Goal: Task Accomplishment & Management: Complete application form

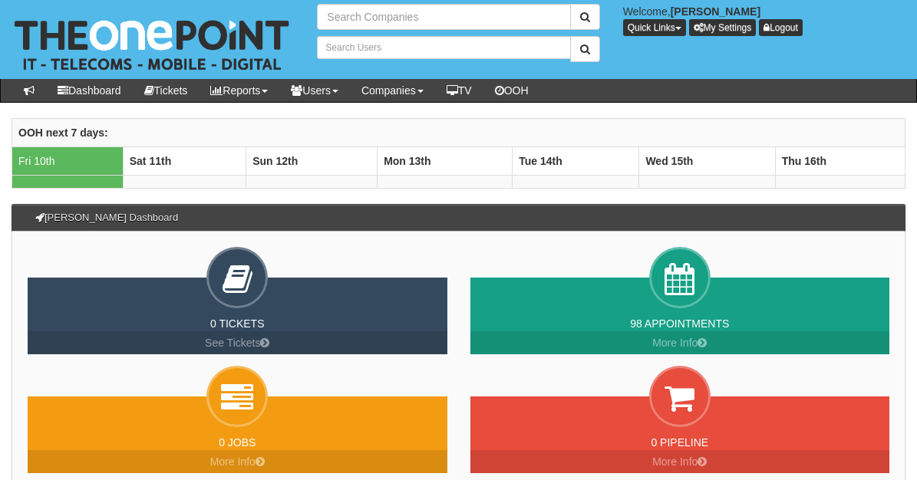
type input "Search Companies"
type input "Search Users"
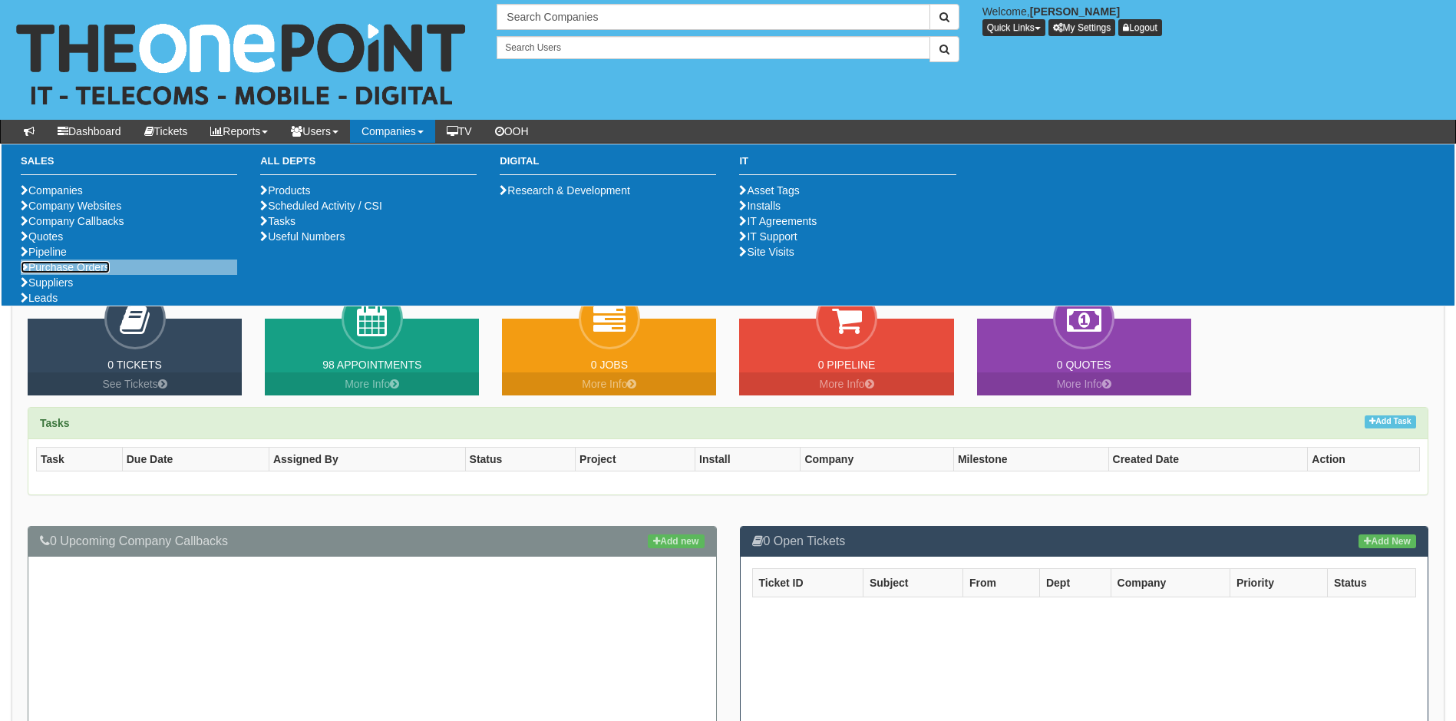
click at [63, 273] on link "Purchase Orders" at bounding box center [65, 267] width 89 height 12
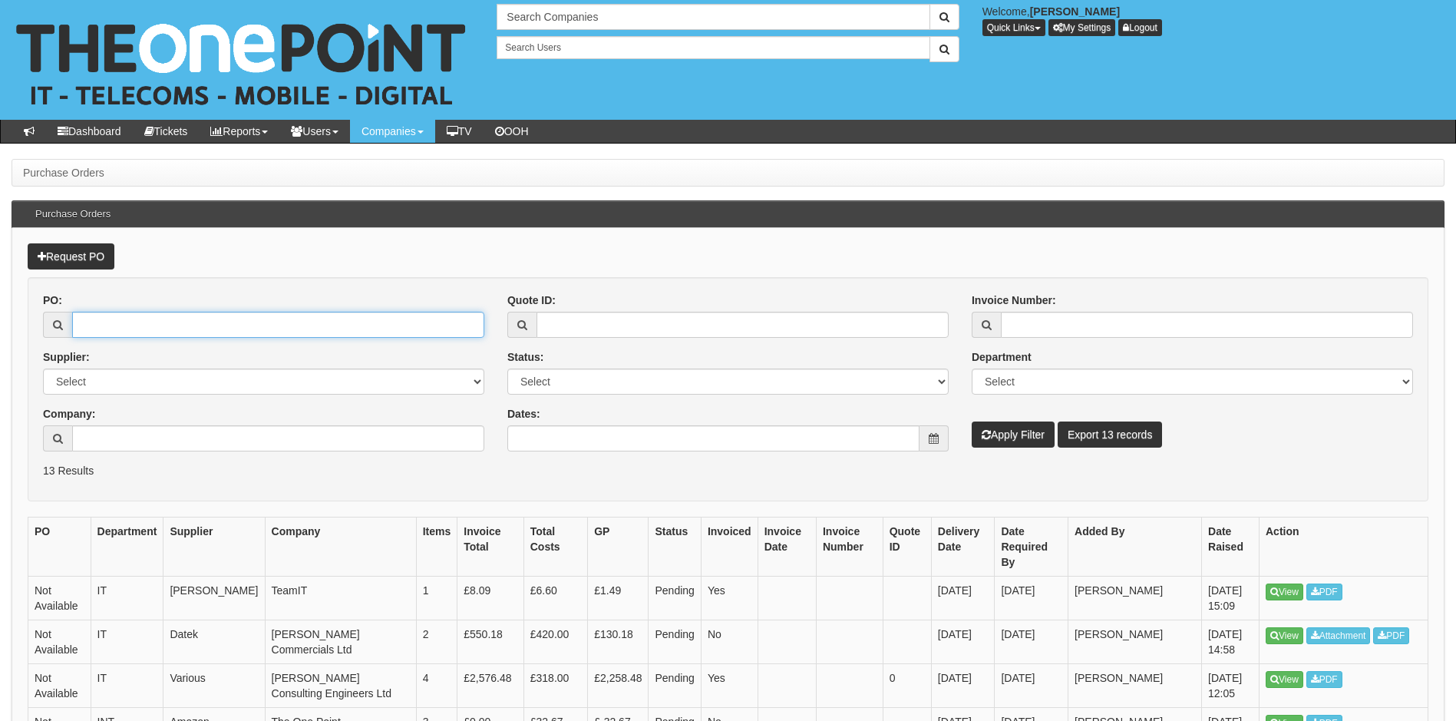
click at [85, 324] on input "PO:" at bounding box center [278, 325] width 412 height 26
click at [91, 253] on link "Request PO" at bounding box center [71, 256] width 87 height 26
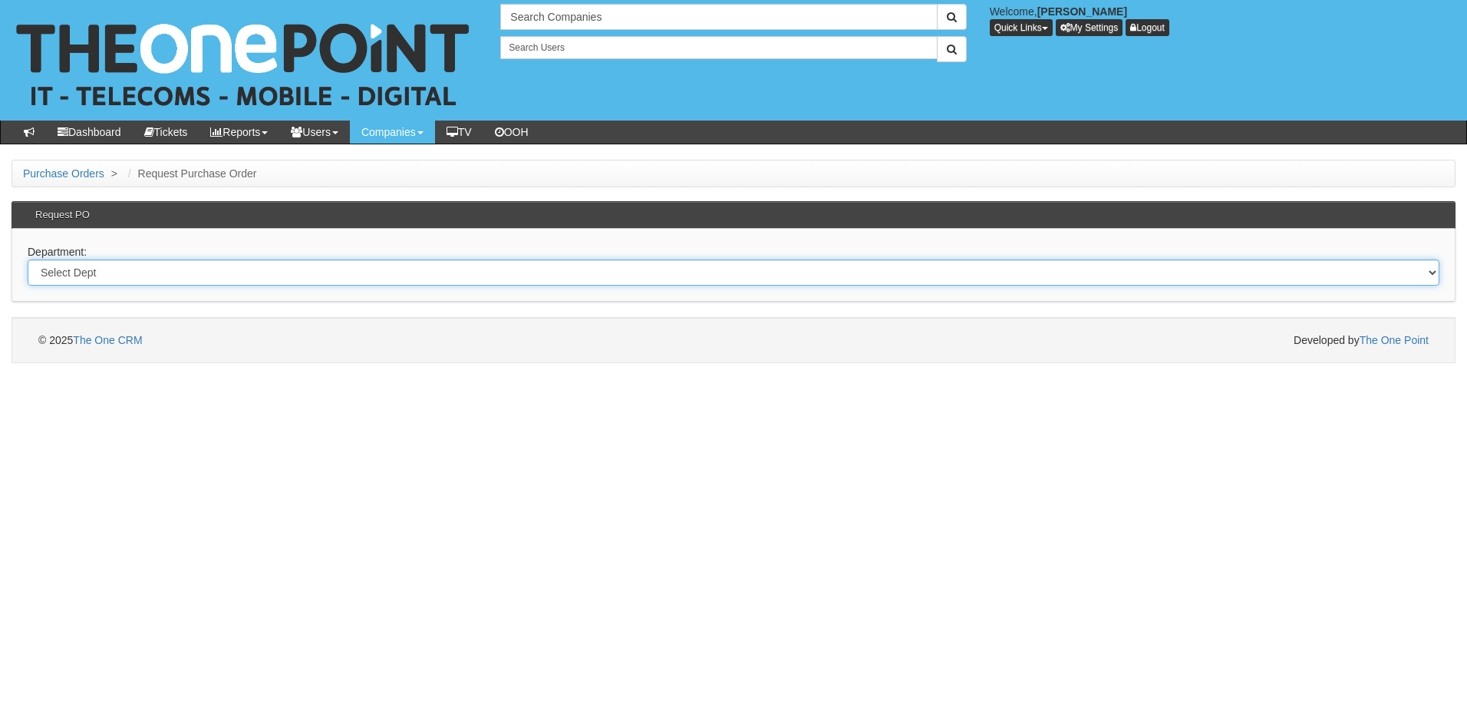
click at [249, 280] on select "Select Dept Digital Internal IT Mobiles Marketing Telecoms" at bounding box center [734, 272] width 1412 height 26
select select "?pipeID=&dept=IT"
click at [28, 259] on select "Select Dept Digital Internal IT Mobiles Marketing Telecoms" at bounding box center [734, 272] width 1412 height 26
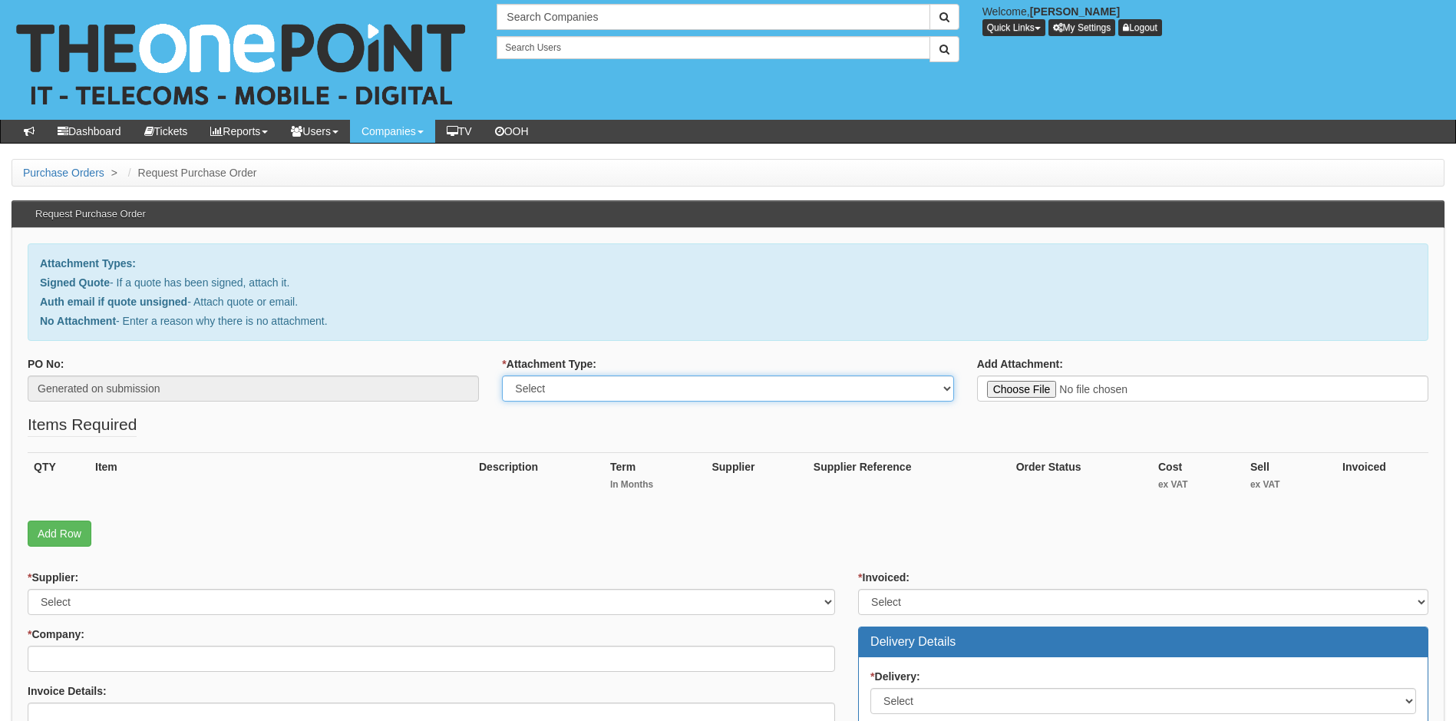
click at [711, 383] on select "Select Signed Quote Auth email with quote if unsigned No Attachment" at bounding box center [727, 388] width 451 height 26
select select "No Attachment"
click at [502, 375] on select "Select Signed Quote Auth email with quote if unsigned No Attachment" at bounding box center [727, 388] width 451 height 26
click at [1010, 388] on textarea "Reason for no attachment:" at bounding box center [1202, 388] width 451 height 26
type textarea "Internet"
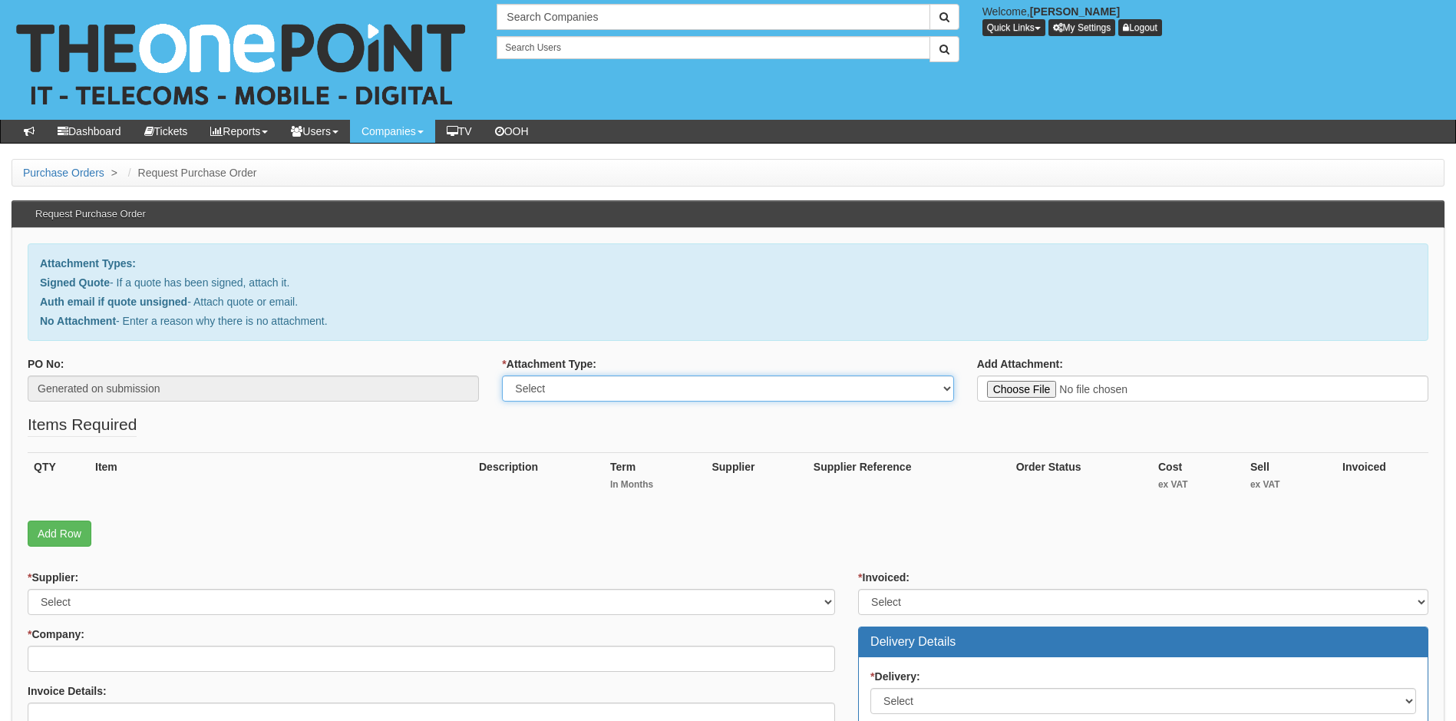
drag, startPoint x: 900, startPoint y: 391, endPoint x: 863, endPoint y: 403, distance: 38.8
click at [900, 391] on select "Select Signed Quote Auth email with quote if unsigned No Attachment" at bounding box center [727, 388] width 451 height 26
select select "No Attachment"
click at [502, 375] on select "Select Signed Quote Auth email with quote if unsigned No Attachment" at bounding box center [727, 388] width 451 height 26
click at [1043, 398] on textarea "Reason for no attachment:" at bounding box center [1202, 388] width 451 height 26
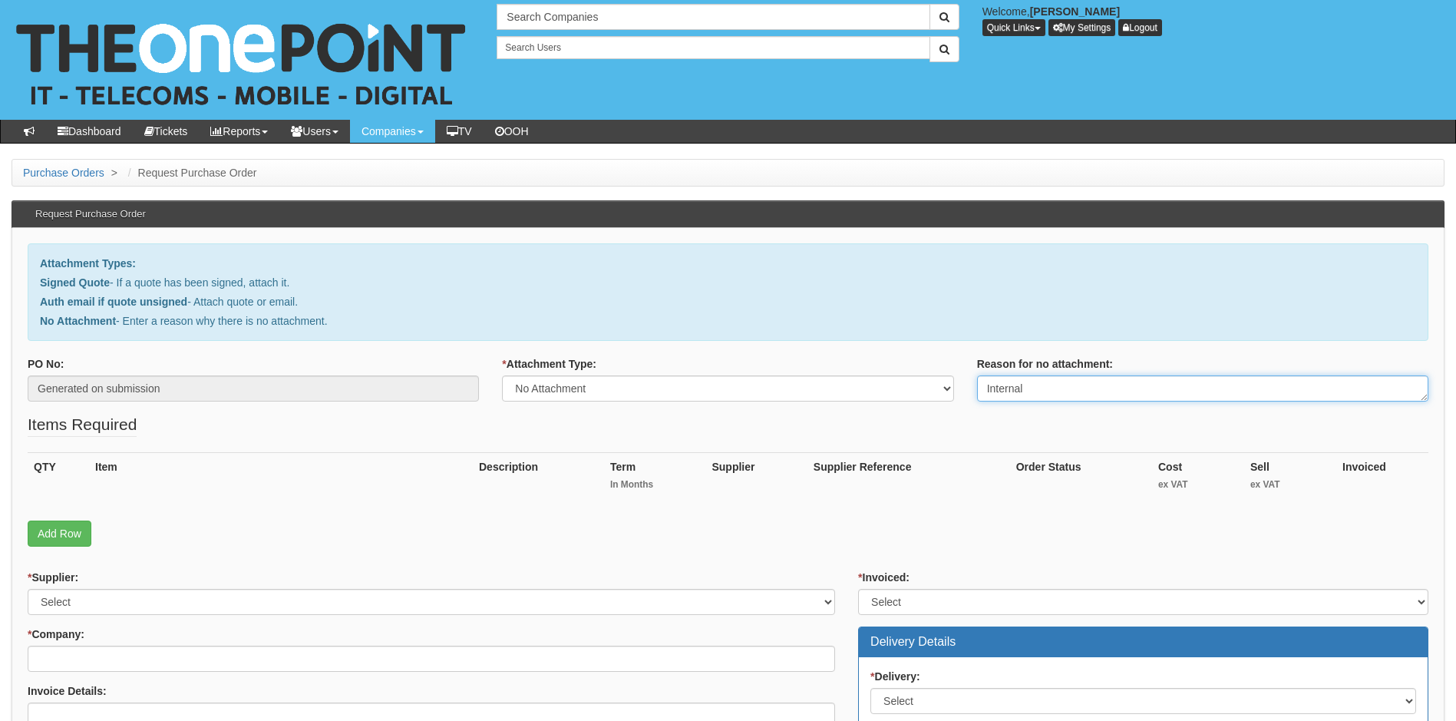
type textarea "Internal"
click at [55, 529] on link "Add Row" at bounding box center [60, 533] width 64 height 26
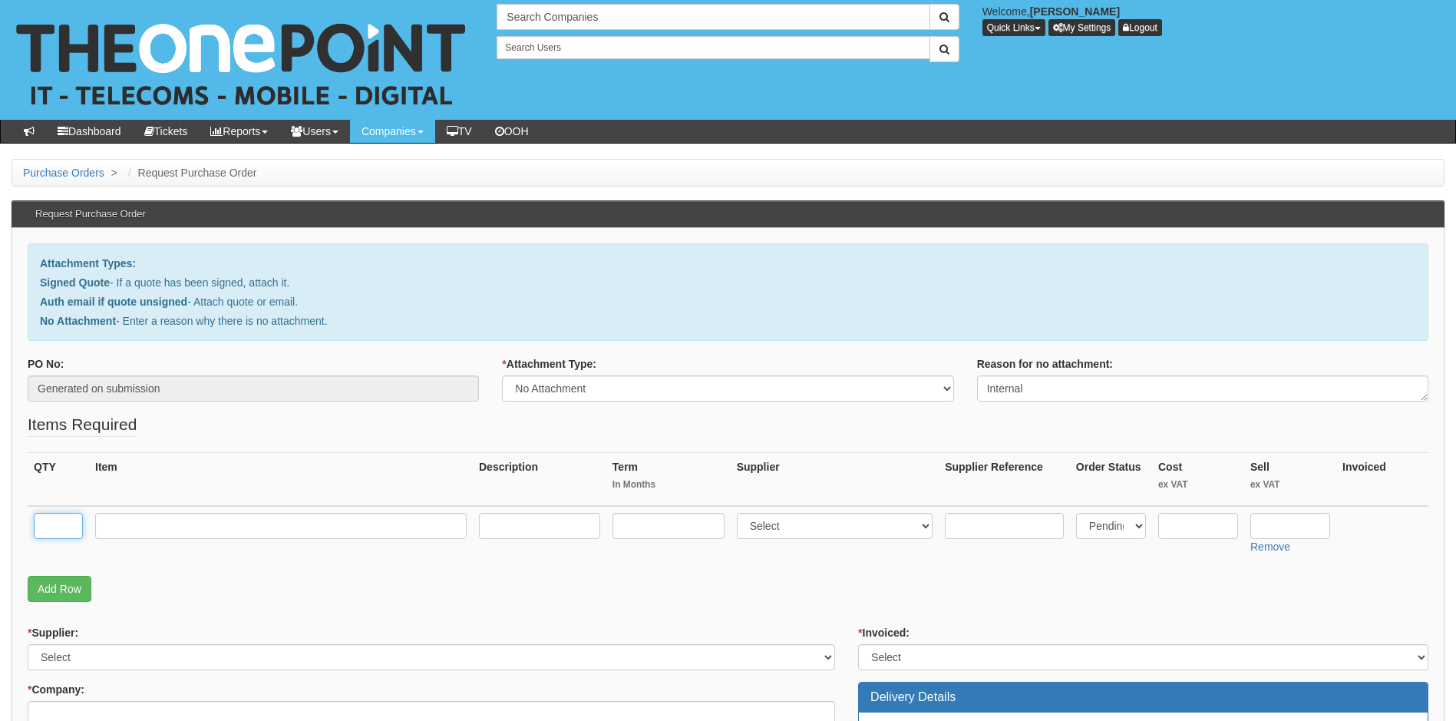
click at [41, 523] on input "text" at bounding box center [58, 526] width 49 height 26
type input "1"
click at [48, 574] on div "QTY Item Description Term In Months Supplier Supplier Reference Order Status Co…" at bounding box center [728, 514] width 1401 height 124
click at [55, 594] on link "Add Row" at bounding box center [60, 589] width 64 height 26
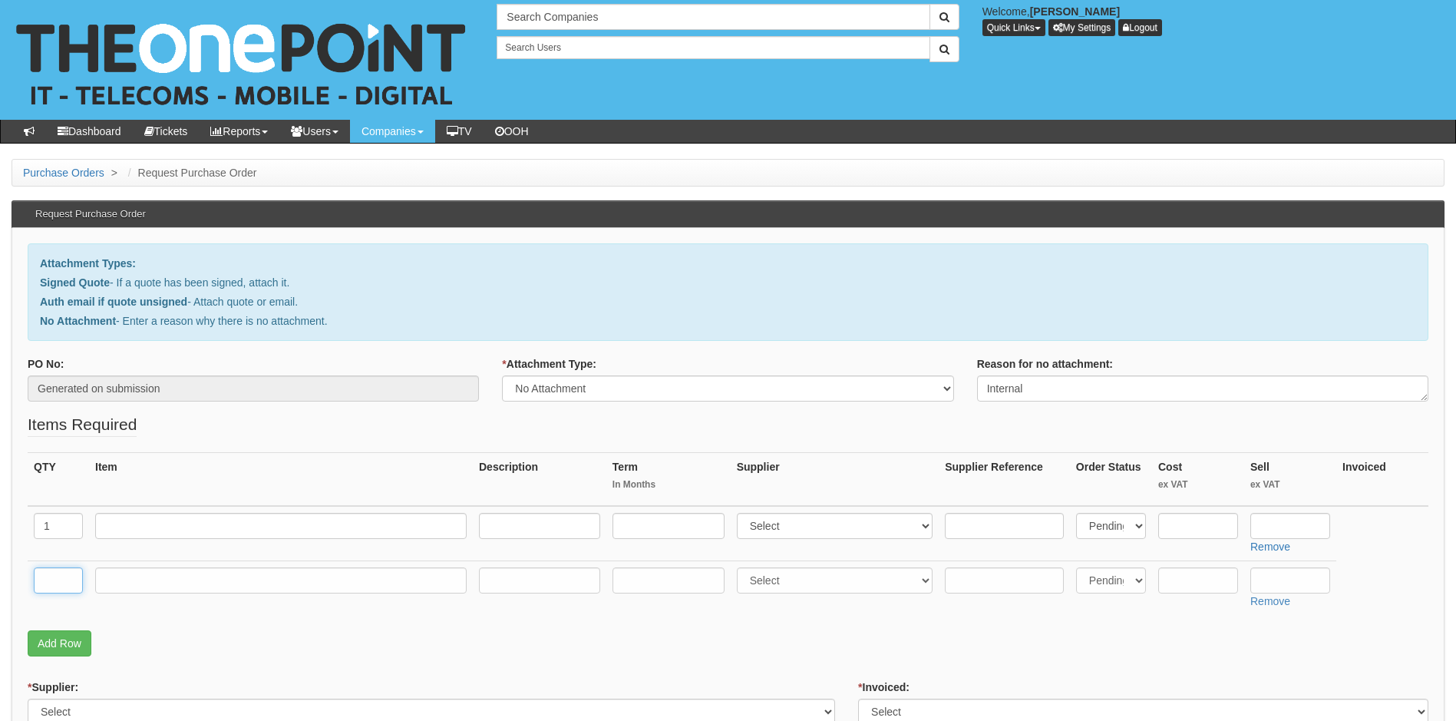
click at [51, 584] on input "text" at bounding box center [58, 580] width 49 height 26
type input "1"
click at [147, 530] on input "text" at bounding box center [280, 526] width 371 height 26
paste input "Dell Pro 14 Plus PB14250"
type input "Dell Pro 14 Plus PB14250"
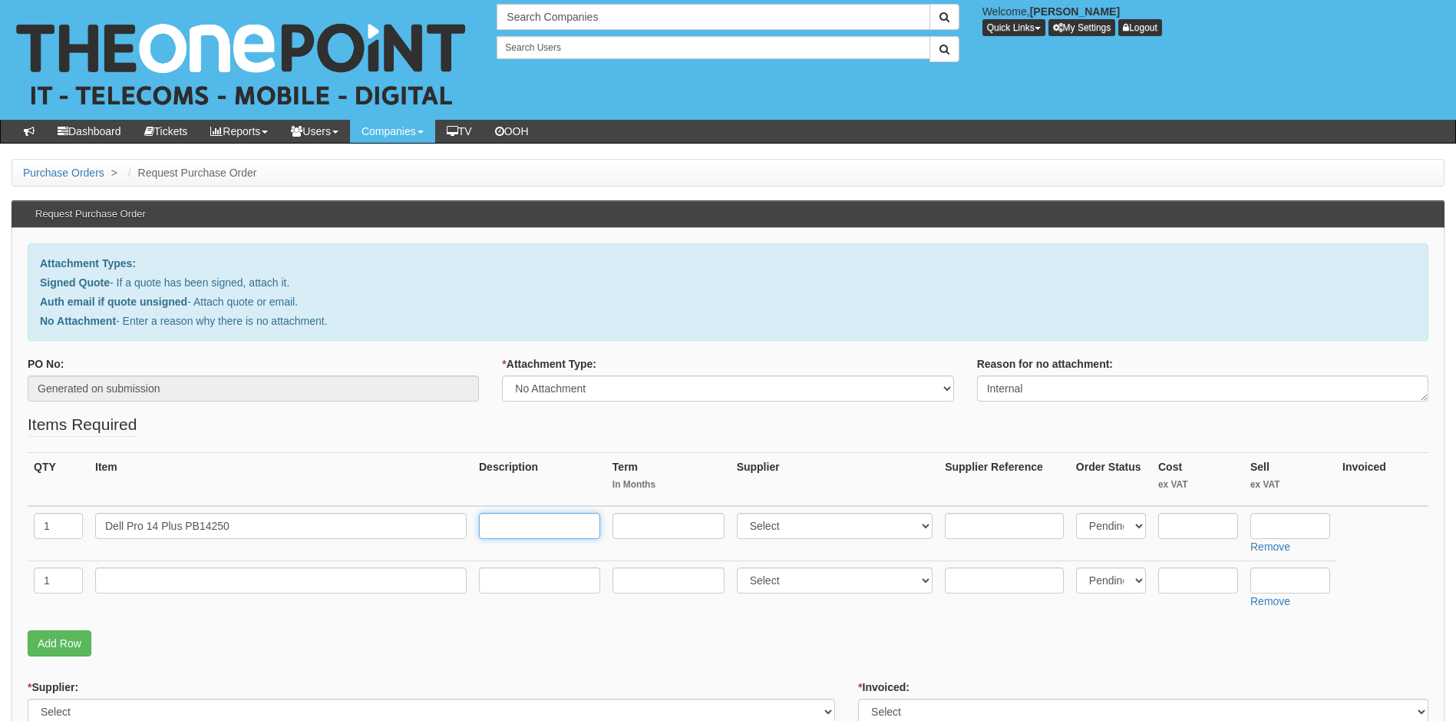
click at [556, 519] on input "text" at bounding box center [539, 526] width 121 height 26
drag, startPoint x: 568, startPoint y: 524, endPoint x: 588, endPoint y: 533, distance: 21.7
click at [568, 524] on input "text" at bounding box center [539, 526] width 121 height 26
paste input "Dell Pro 14 Plus PB14250 35.6 cm (14") Clamshell Notebook - Full HD Plus - Inte…"
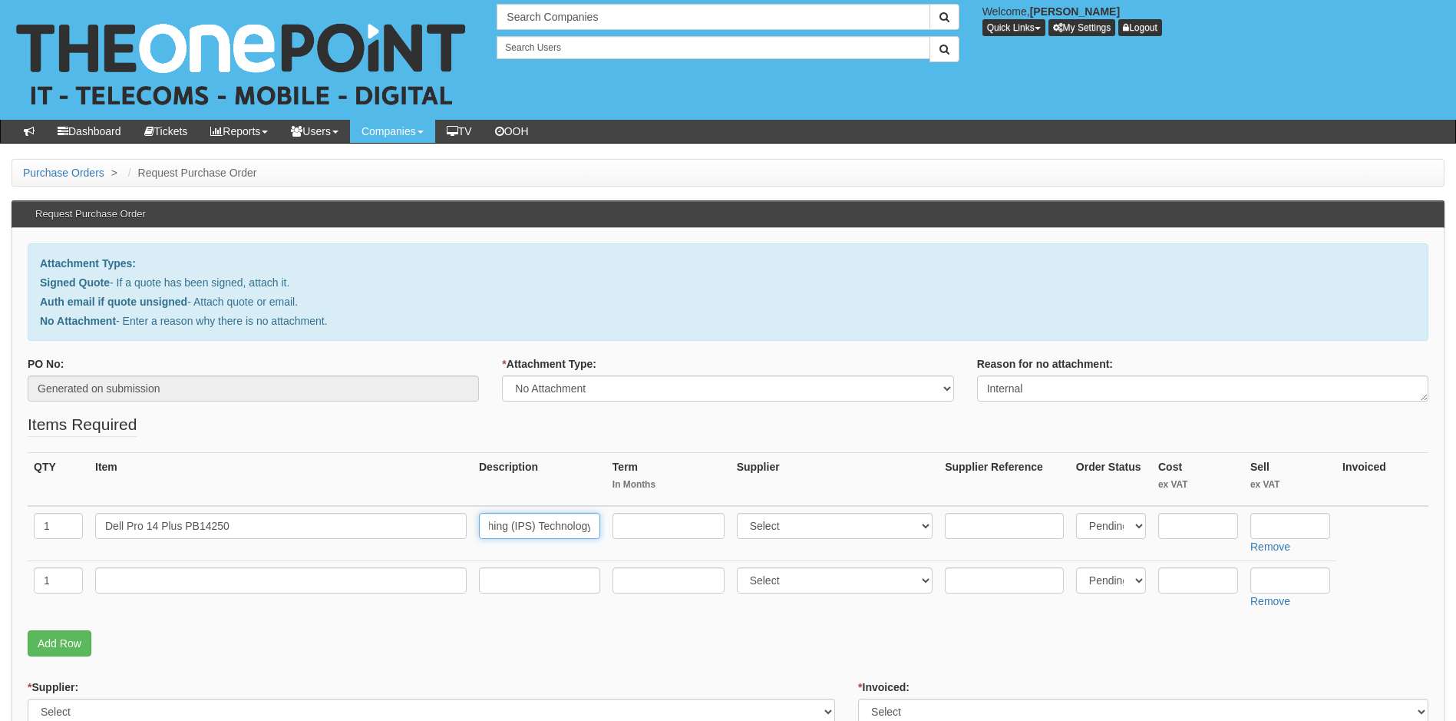
type input "Dell Pro 14 Plus PB14250 35.6 cm (14") Clamshell Notebook - Full HD Plus - Inte…"
click at [650, 525] on input "text" at bounding box center [668, 526] width 112 height 26
click at [817, 536] on select "Select 123 REG.co.uk 1Password 3 4Gon AA Jones Electric Ltd Abzorb Access Group…" at bounding box center [835, 526] width 196 height 26
select select "291"
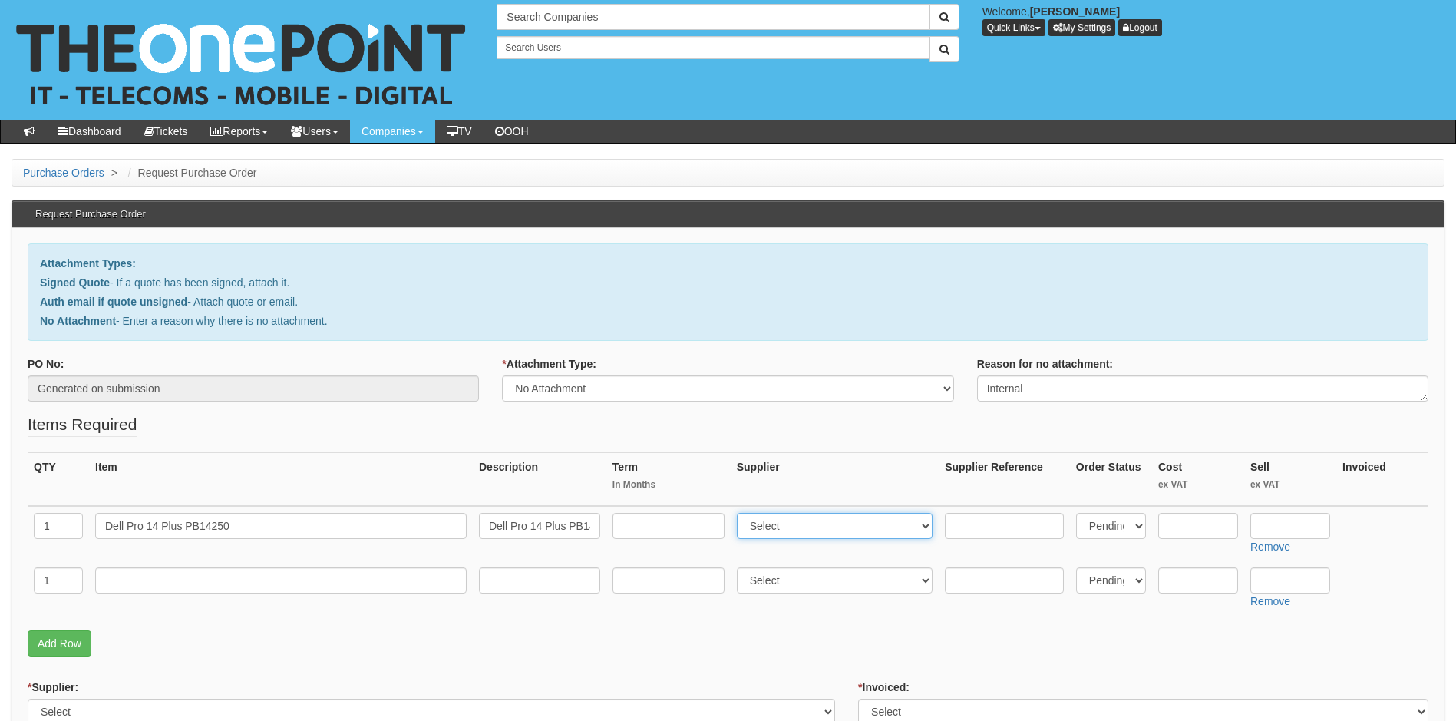
click at [740, 513] on select "Select 123 REG.co.uk 1Password 3 4Gon AA Jones Electric Ltd Abzorb Access Group…" at bounding box center [835, 526] width 196 height 26
click at [1021, 520] on input "text" at bounding box center [1004, 526] width 119 height 26
paste input "NKKNN"
type input "NKKNN"
click at [1207, 520] on input "text" at bounding box center [1198, 526] width 80 height 26
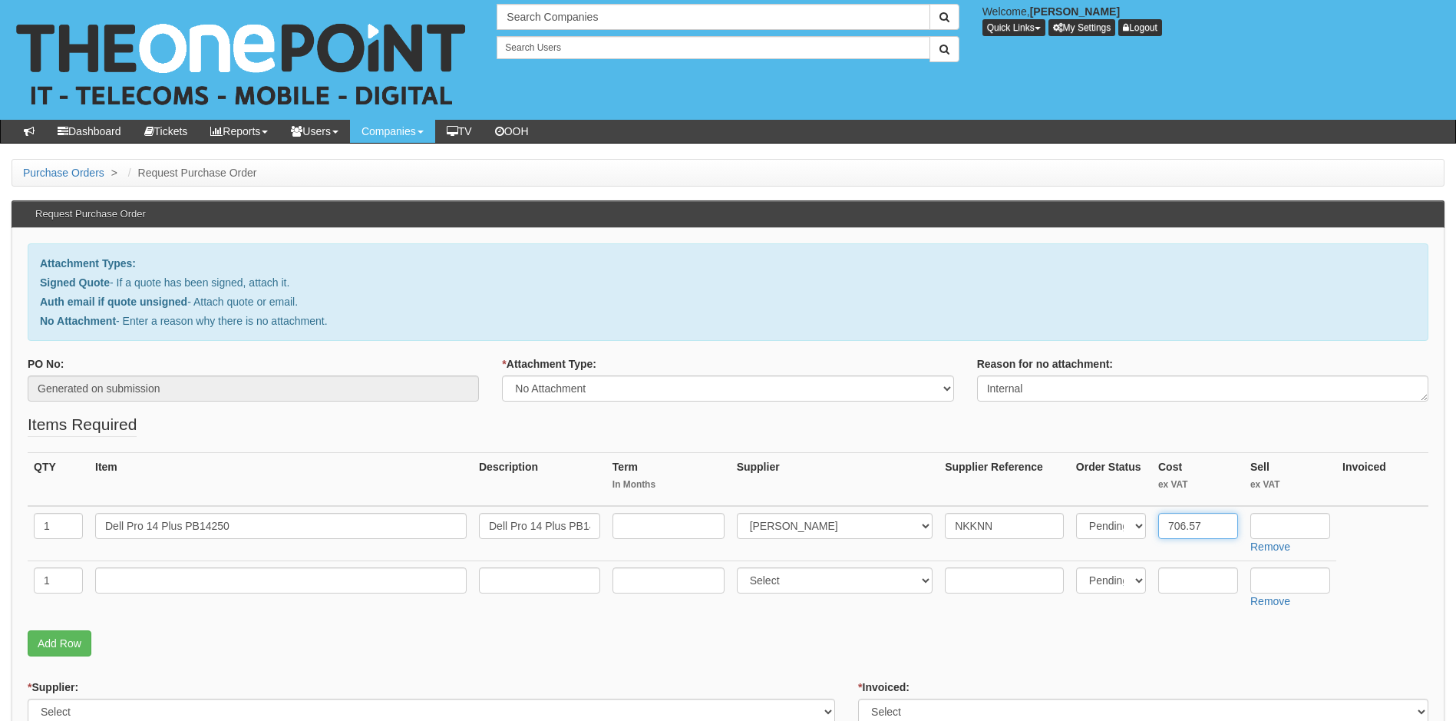
type input "706.57"
click at [211, 573] on input "text" at bounding box center [280, 580] width 371 height 26
type input "Upgrade from 1 year to 3 year warranty"
click at [160, 584] on input "Upgrade from 1 year to 3 year warranty" at bounding box center [280, 580] width 371 height 26
click at [520, 578] on input "text" at bounding box center [539, 580] width 121 height 26
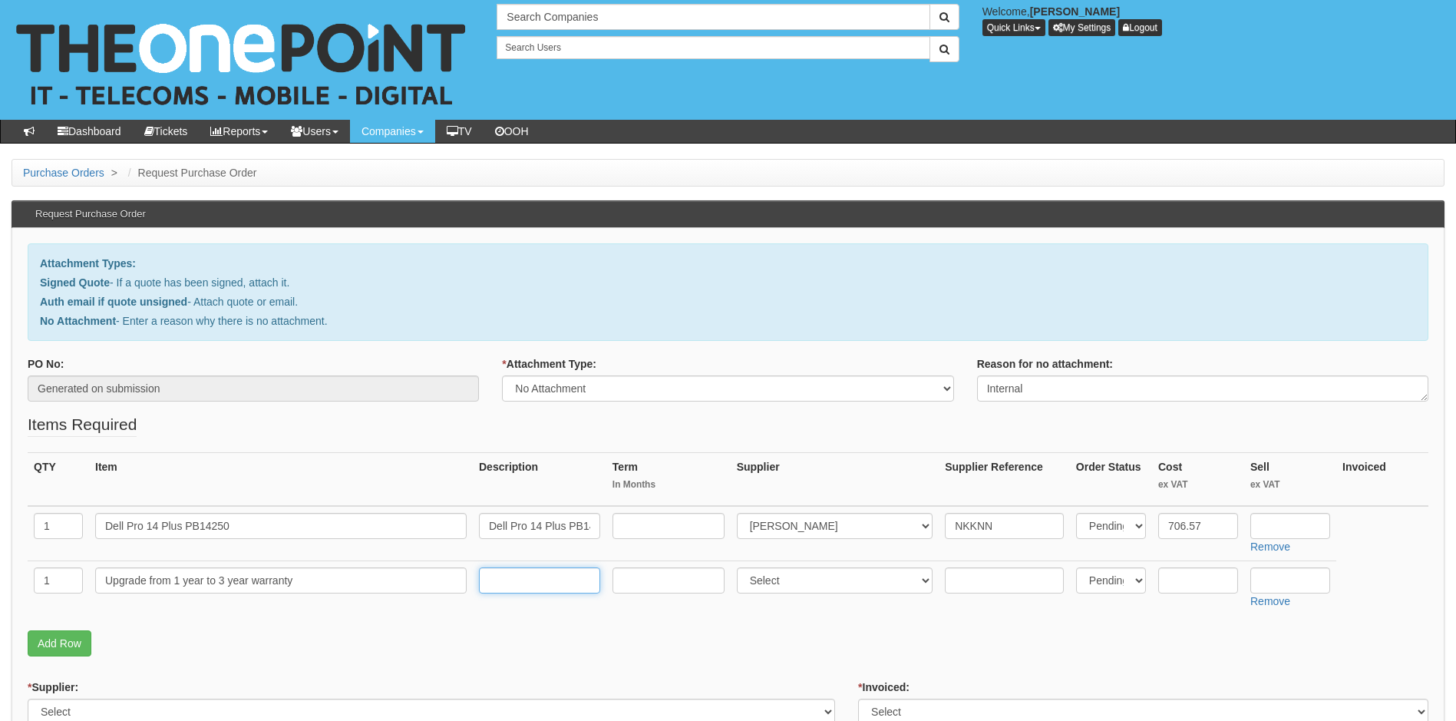
paste input "Upgrade from 1 year to 3 year warranty"
type input "Upgrade from 1 year to 3 year warranty"
click at [781, 580] on select "Select 123 REG.co.uk 1Password 3 4Gon AA Jones Electric Ltd Abzorb Access Group…" at bounding box center [835, 580] width 196 height 26
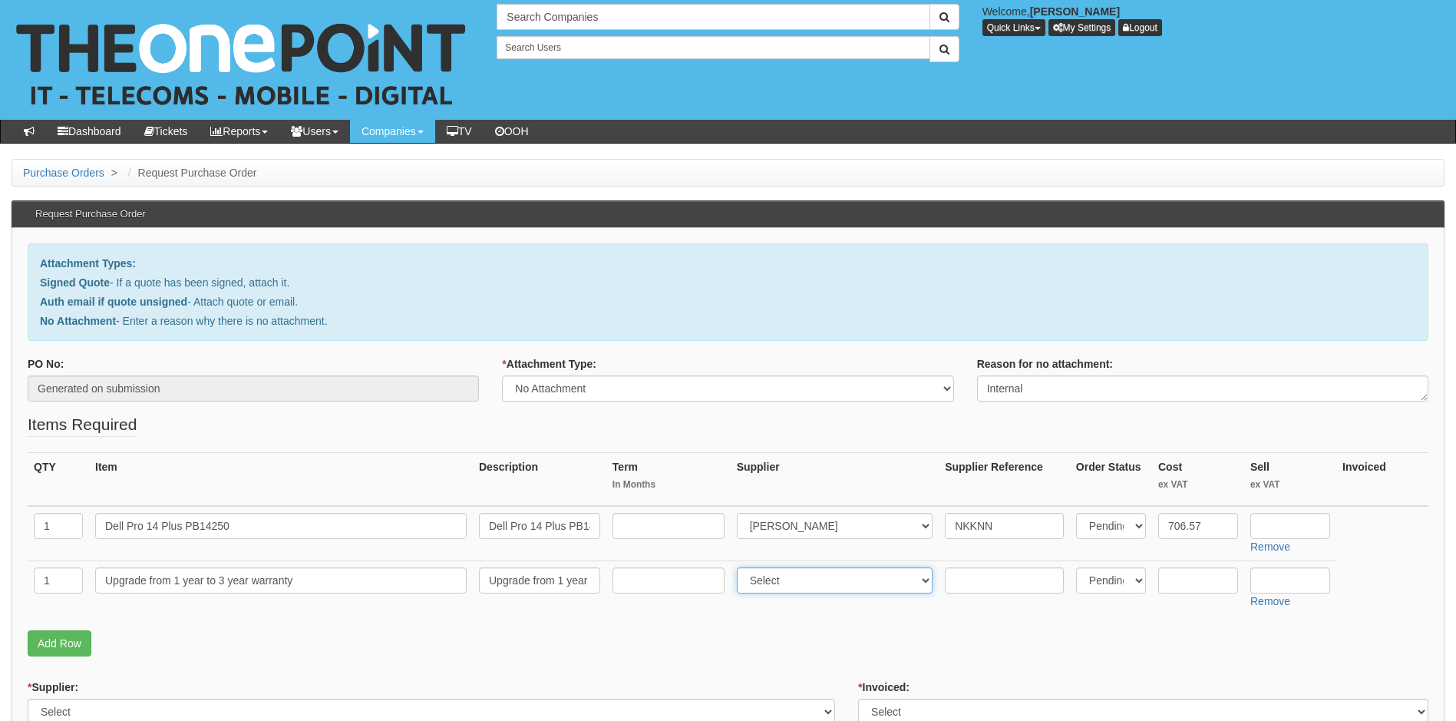
select select "291"
click at [740, 567] on select "Select 123 REG.co.uk 1Password 3 4Gon AA Jones Electric Ltd Abzorb Access Group…" at bounding box center [835, 580] width 196 height 26
click at [983, 584] on input "text" at bounding box center [1004, 580] width 119 height 26
click at [991, 563] on td at bounding box center [1004, 588] width 131 height 54
click at [995, 578] on input "text" at bounding box center [1004, 580] width 119 height 26
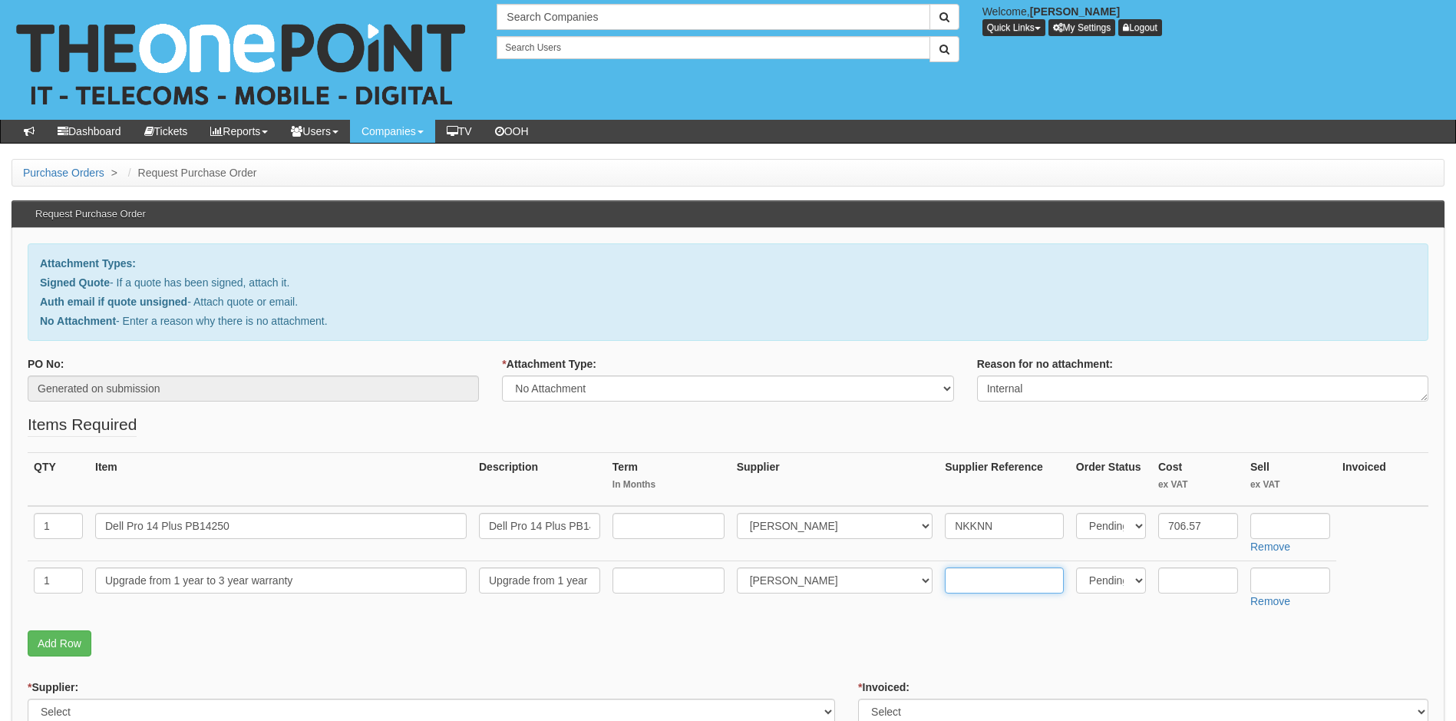
paste input "DPNL5_1OS3OS"
type input "DPNL5_1OS3OS"
click at [1184, 578] on input "text" at bounding box center [1198, 580] width 80 height 26
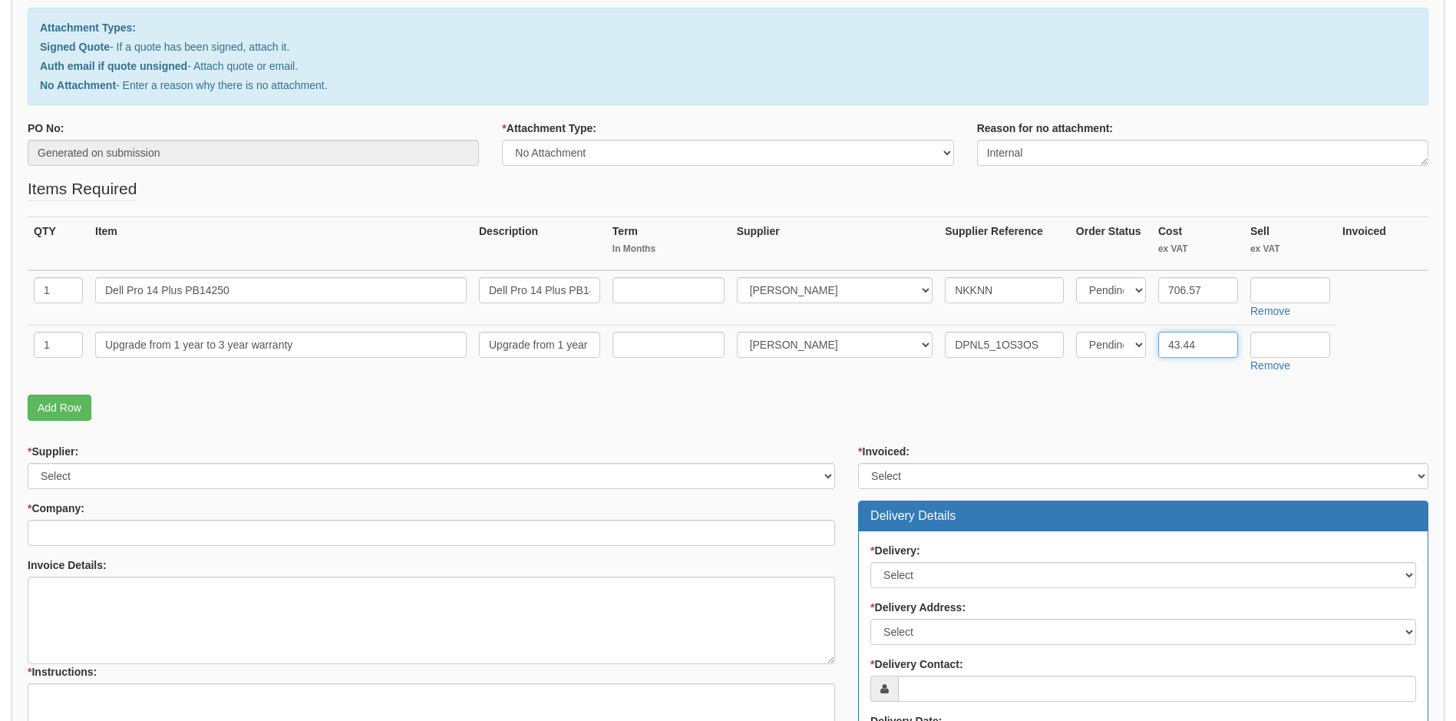
scroll to position [307, 0]
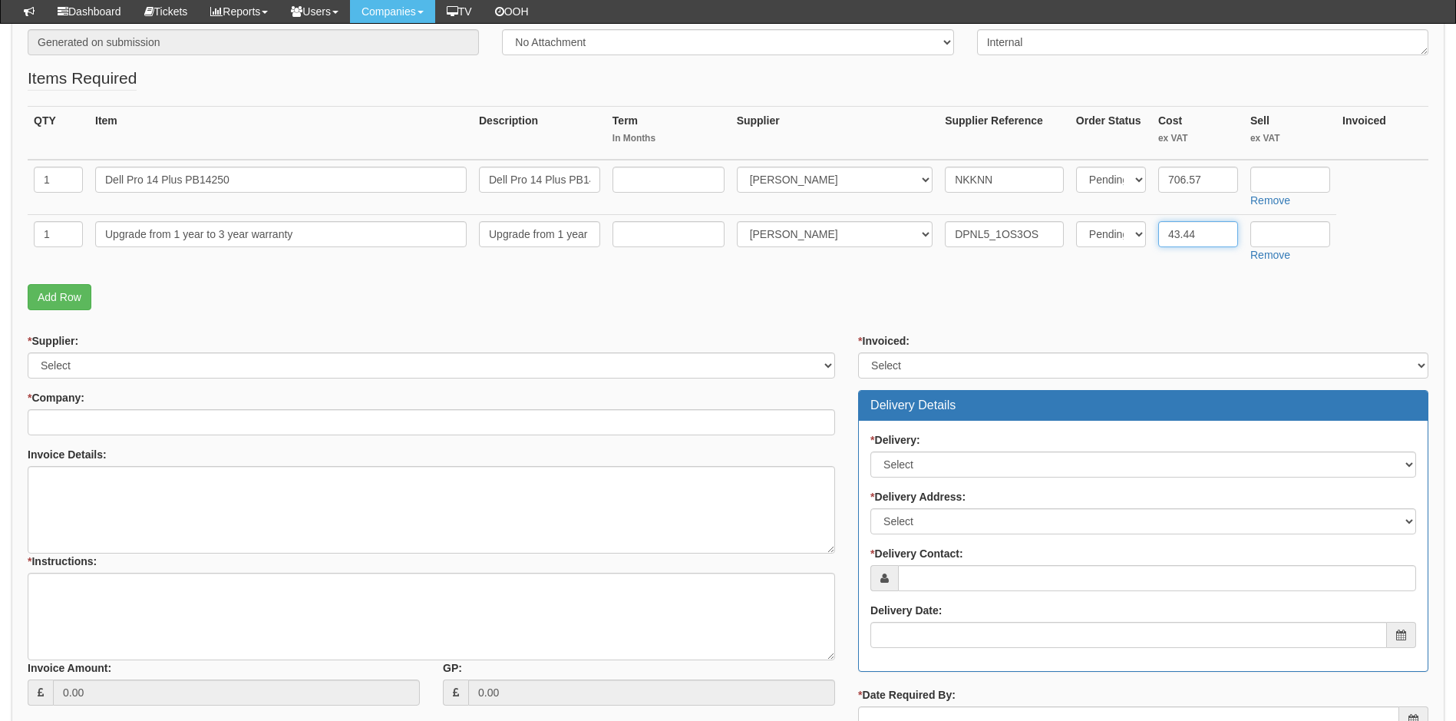
type input "43.44"
click at [121, 379] on div "* Supplier: Select 123 REG.co.uk 1Password 3 4Gon AA Jones Electric Ltd Abzorb …" at bounding box center [431, 525] width 830 height 384
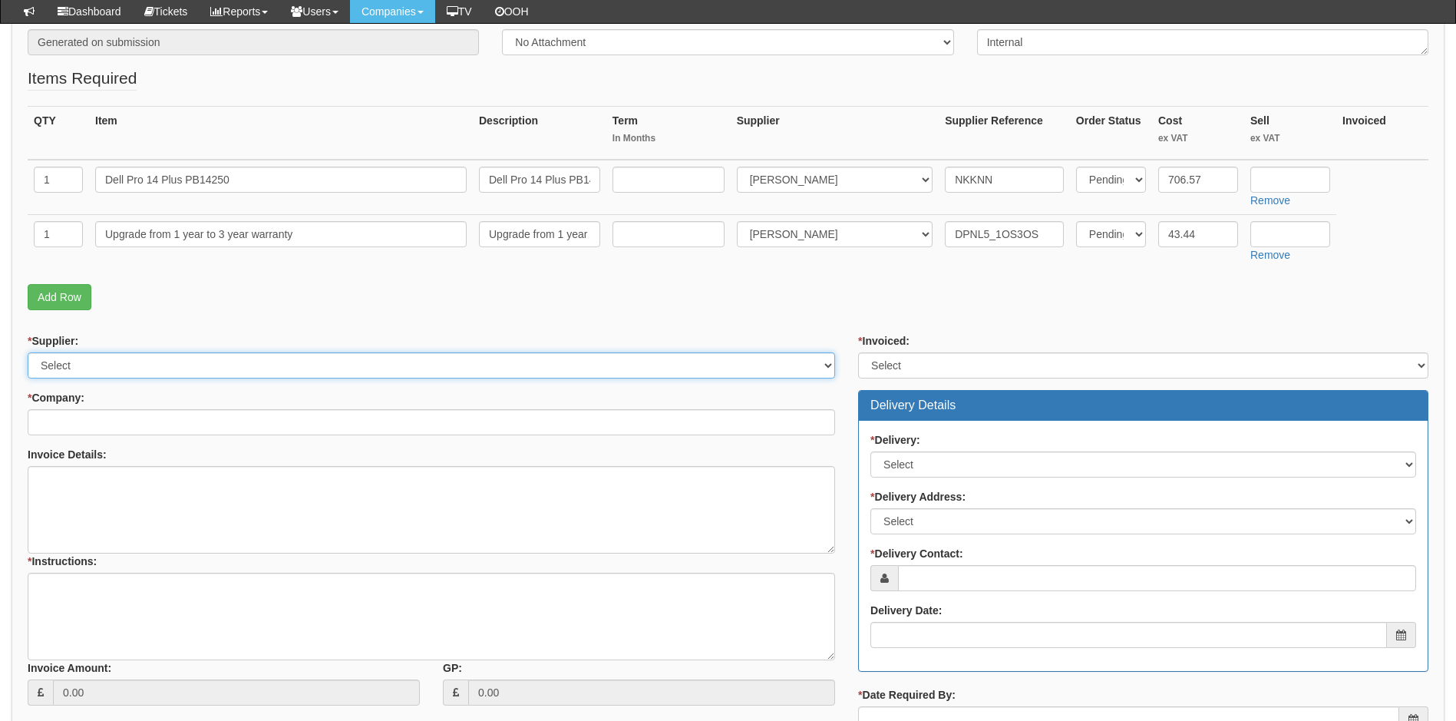
click at [118, 367] on select "Select 123 REG.co.uk 1Password 3 4Gon AA Jones Electric Ltd Abzorb Access Group…" at bounding box center [431, 365] width 807 height 26
select select "291"
click at [28, 352] on select "Select 123 REG.co.uk 1Password 3 4Gon AA Jones Electric Ltd Abzorb Access Group…" at bounding box center [431, 365] width 807 height 26
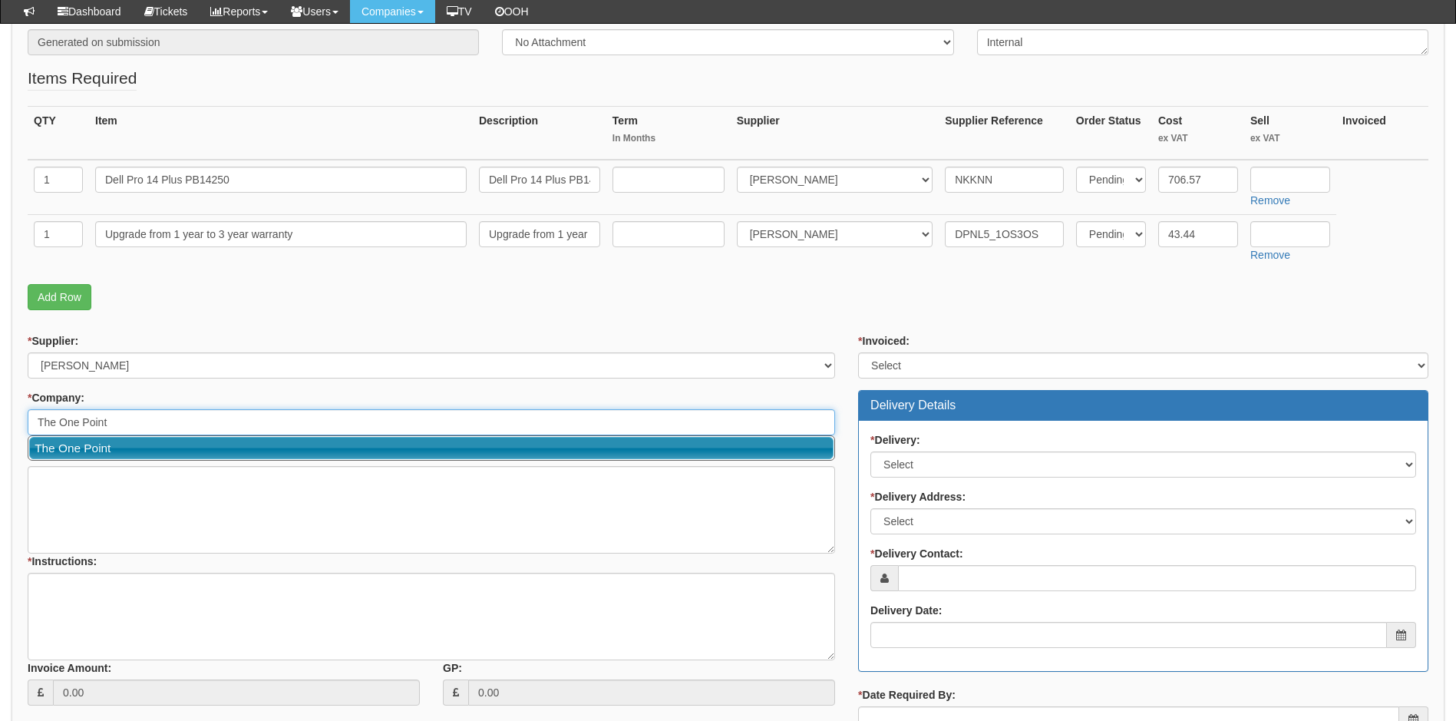
click at [64, 448] on link "The One Point" at bounding box center [431, 448] width 804 height 22
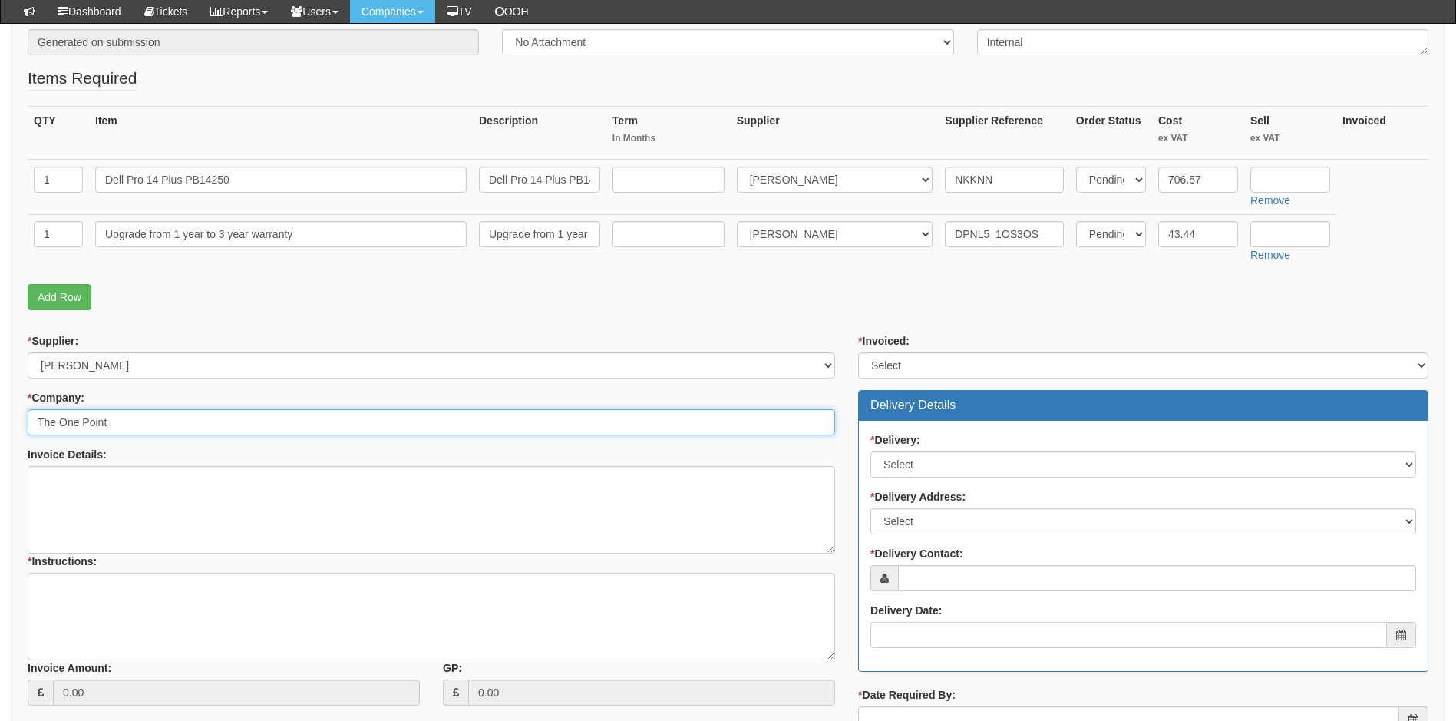
type input "The One Point"
click at [68, 597] on textarea "* Instructions:" at bounding box center [431, 616] width 807 height 87
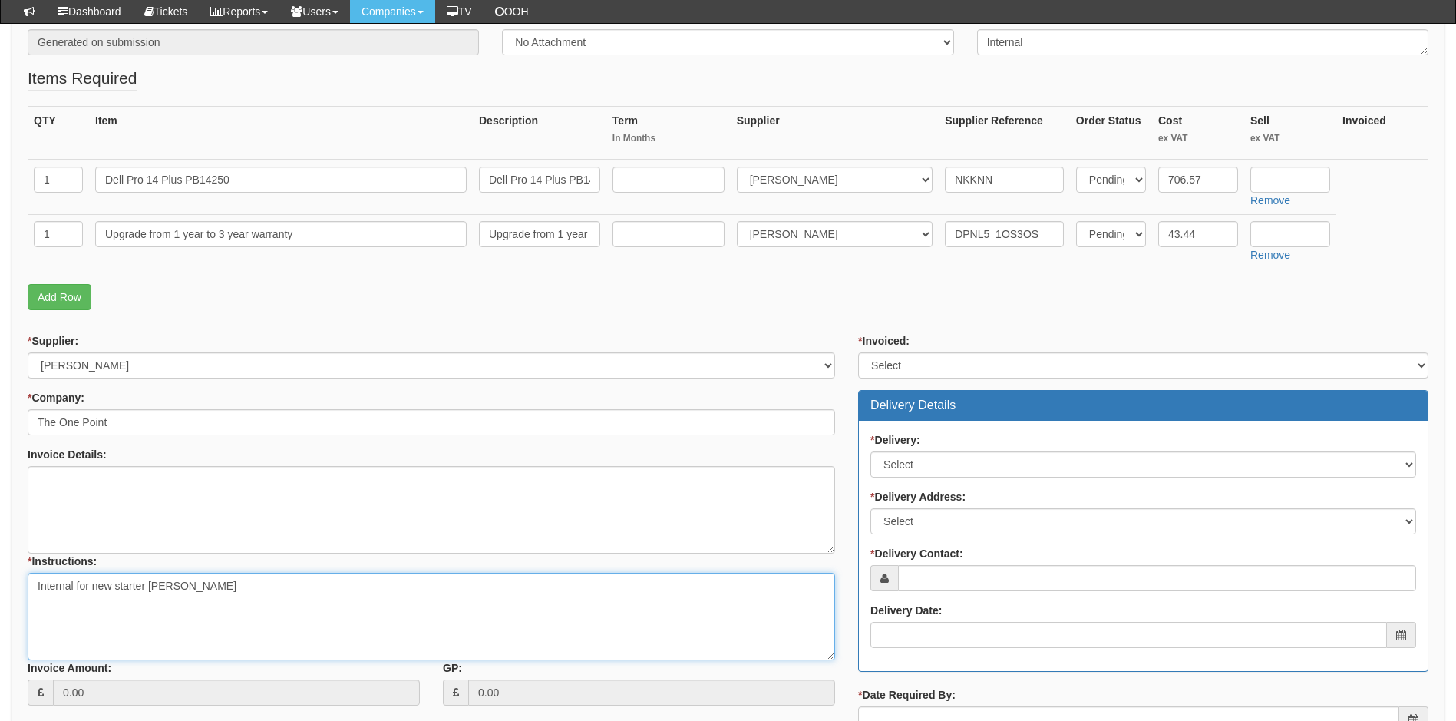
click at [201, 589] on textarea "Internal for new starter James Gouldsborough" at bounding box center [431, 616] width 807 height 87
click at [192, 586] on textarea "Internal for new starter James Goldsborough" at bounding box center [431, 616] width 807 height 87
click at [206, 583] on textarea "Internal for new starter James Goldsborough" at bounding box center [431, 616] width 807 height 87
click at [196, 587] on textarea "Internal for new starter James Goldsborough" at bounding box center [431, 616] width 807 height 87
type textarea "Internal for new starter James Gouldsborough"
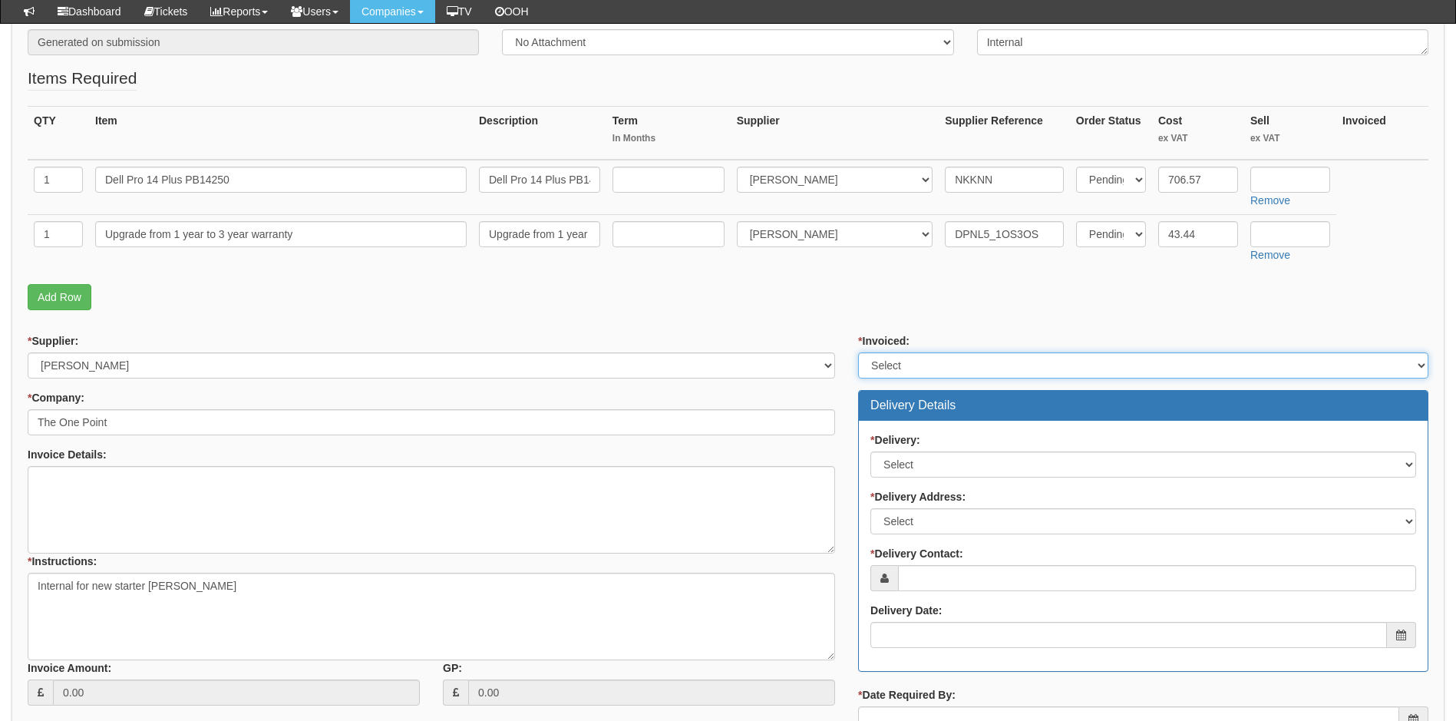
click at [904, 364] on select "Select Yes No N/A STB (part of order)" at bounding box center [1143, 365] width 570 height 26
drag, startPoint x: 904, startPoint y: 365, endPoint x: 899, endPoint y: 391, distance: 27.3
click at [904, 365] on select "Select Yes No N/A STB (part of order)" at bounding box center [1143, 365] width 570 height 26
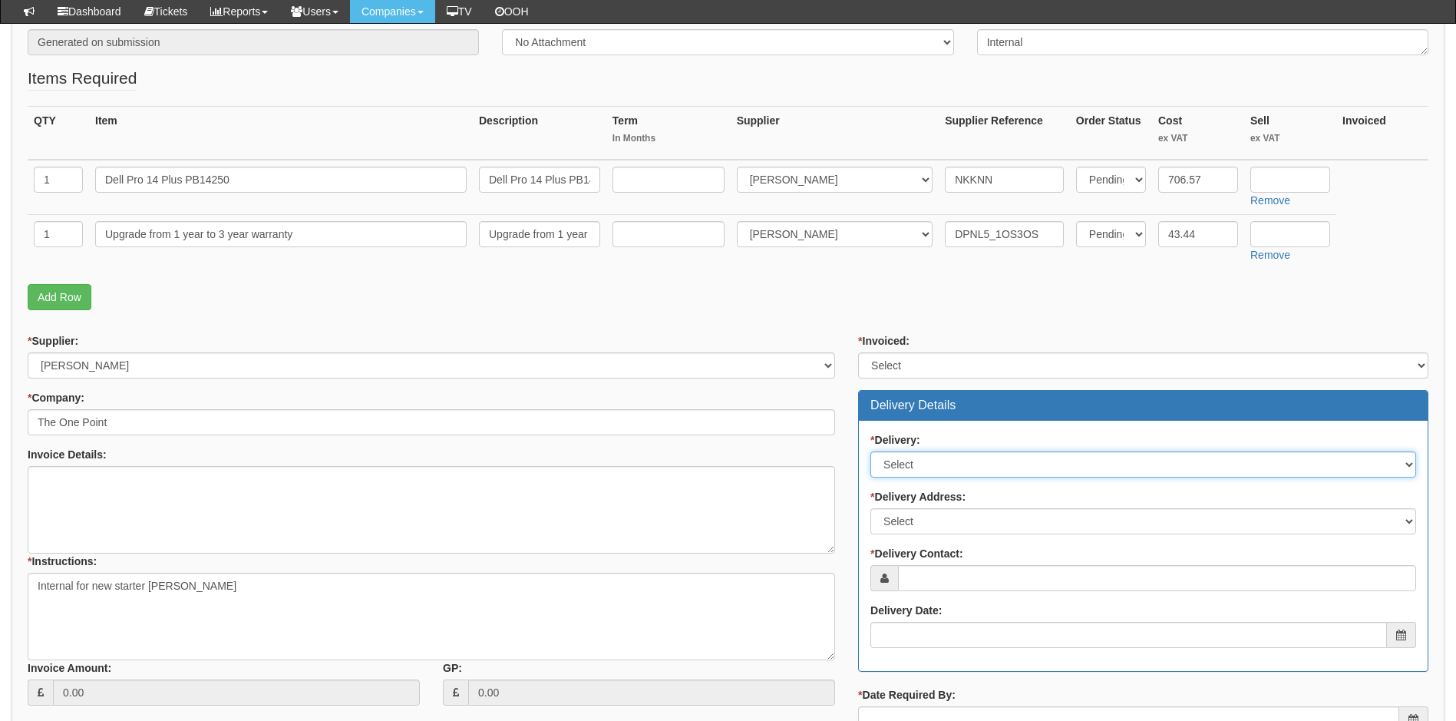
drag, startPoint x: 900, startPoint y: 467, endPoint x: 901, endPoint y: 479, distance: 12.3
click at [902, 467] on select "Select No Not Applicable Yes" at bounding box center [1143, 464] width 546 height 26
select select "3"
click at [870, 451] on select "Select No Not Applicable Yes" at bounding box center [1143, 464] width 546 height 26
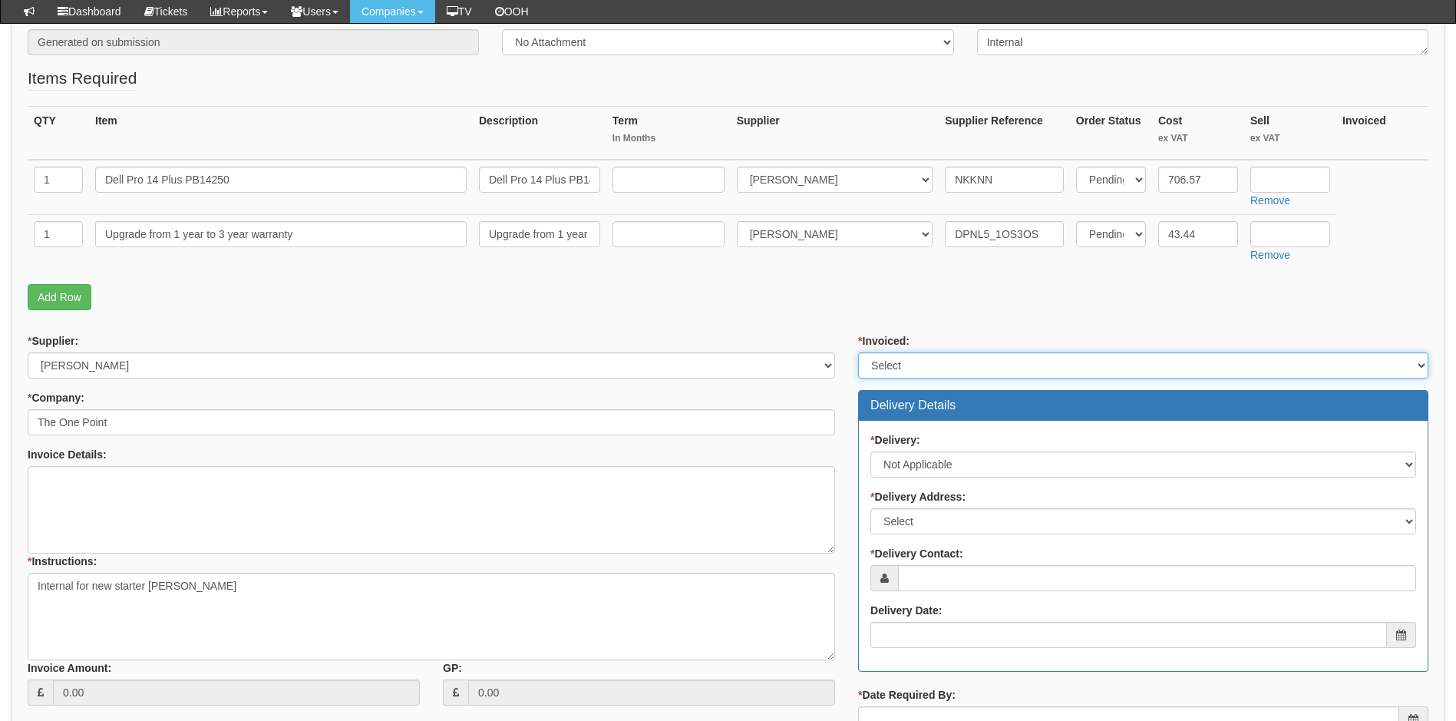
click at [909, 374] on select "Select Yes No N/A STB (part of order)" at bounding box center [1143, 365] width 570 height 26
select select "1"
click at [858, 352] on select "Select Yes No N/A STB (part of order)" at bounding box center [1143, 365] width 570 height 26
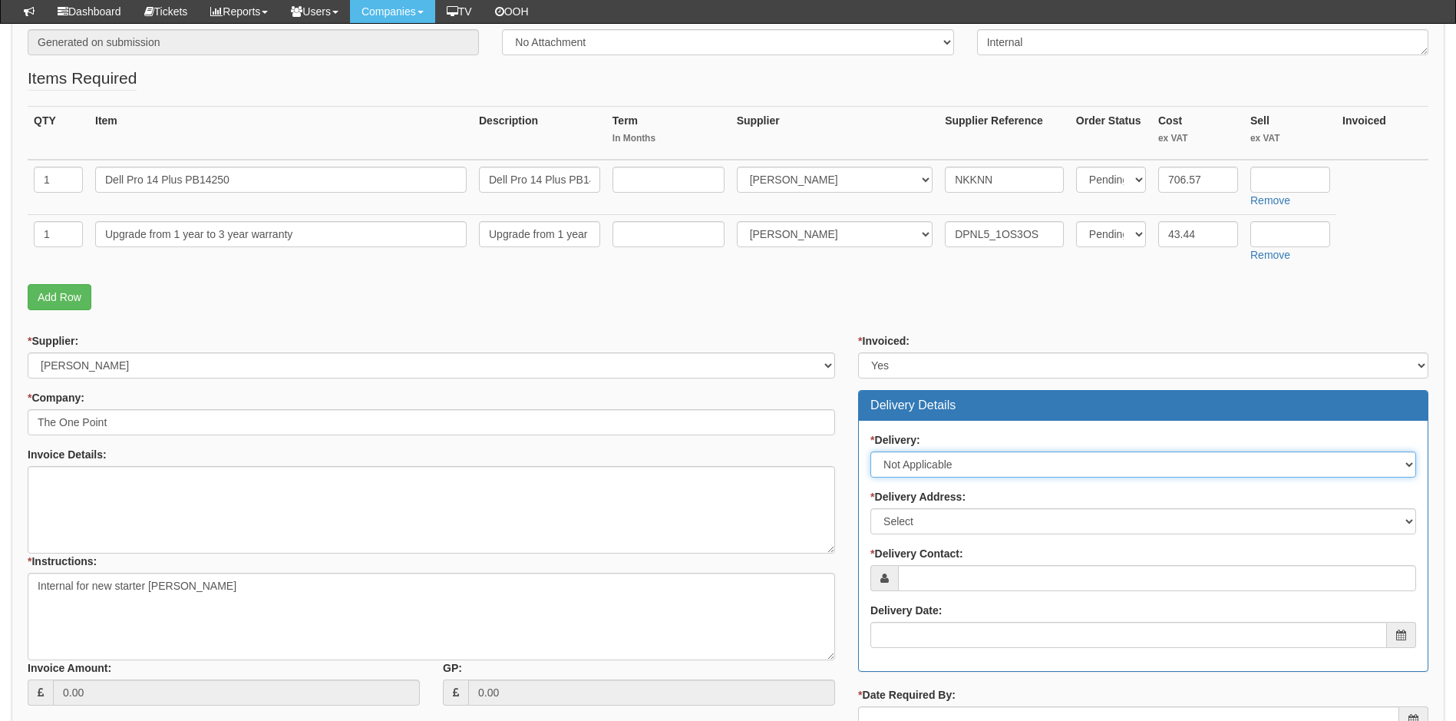
click at [906, 465] on select "Select No Not Applicable Yes" at bounding box center [1143, 464] width 546 height 26
select select "1"
click at [870, 451] on select "Select No Not Applicable Yes" at bounding box center [1143, 464] width 546 height 26
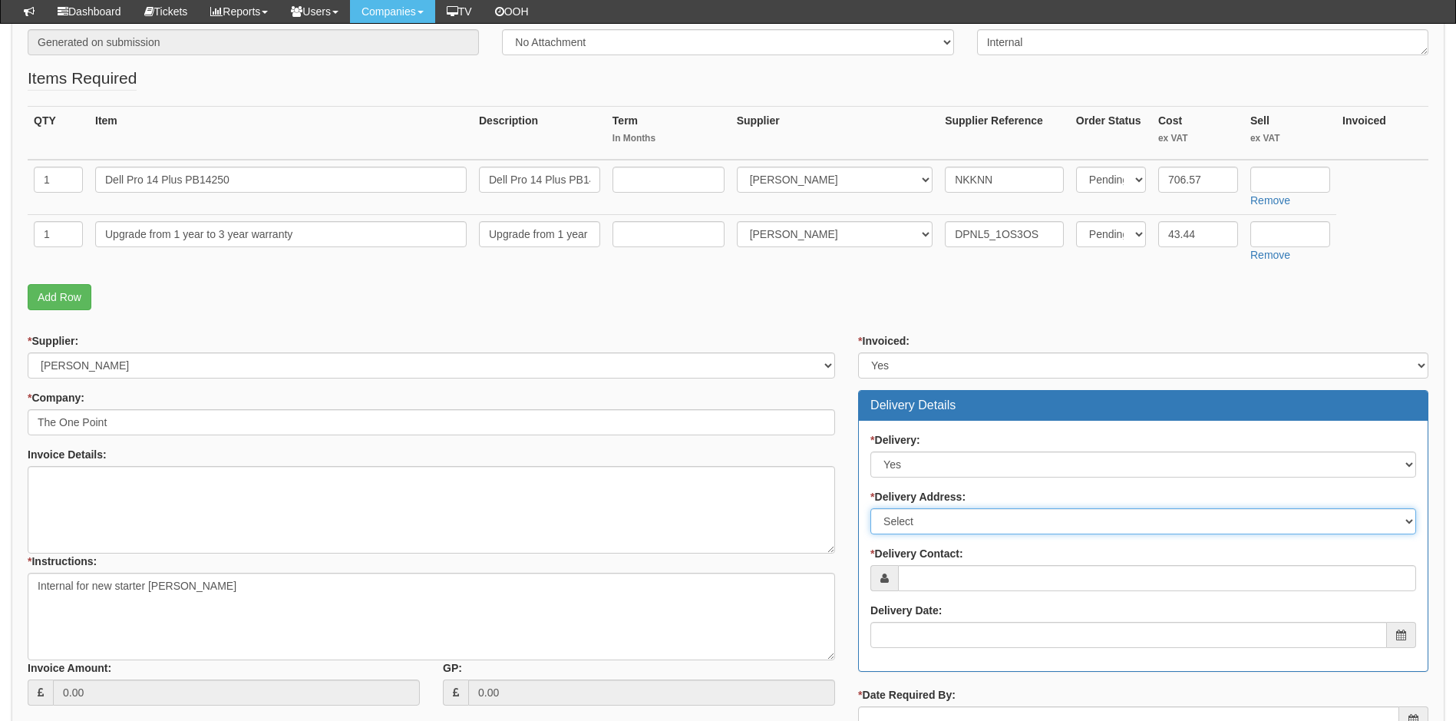
drag, startPoint x: 914, startPoint y: 515, endPoint x: 914, endPoint y: 524, distance: 9.2
click at [914, 515] on select "Select Not Applicable Main Address - HU13 0GD The View - HU13 0GD Other" at bounding box center [1143, 521] width 546 height 26
select select "company_main_address"
click at [870, 508] on select "Select Not Applicable Main Address - HU13 0GD The View - HU13 0GD Other" at bounding box center [1143, 521] width 546 height 26
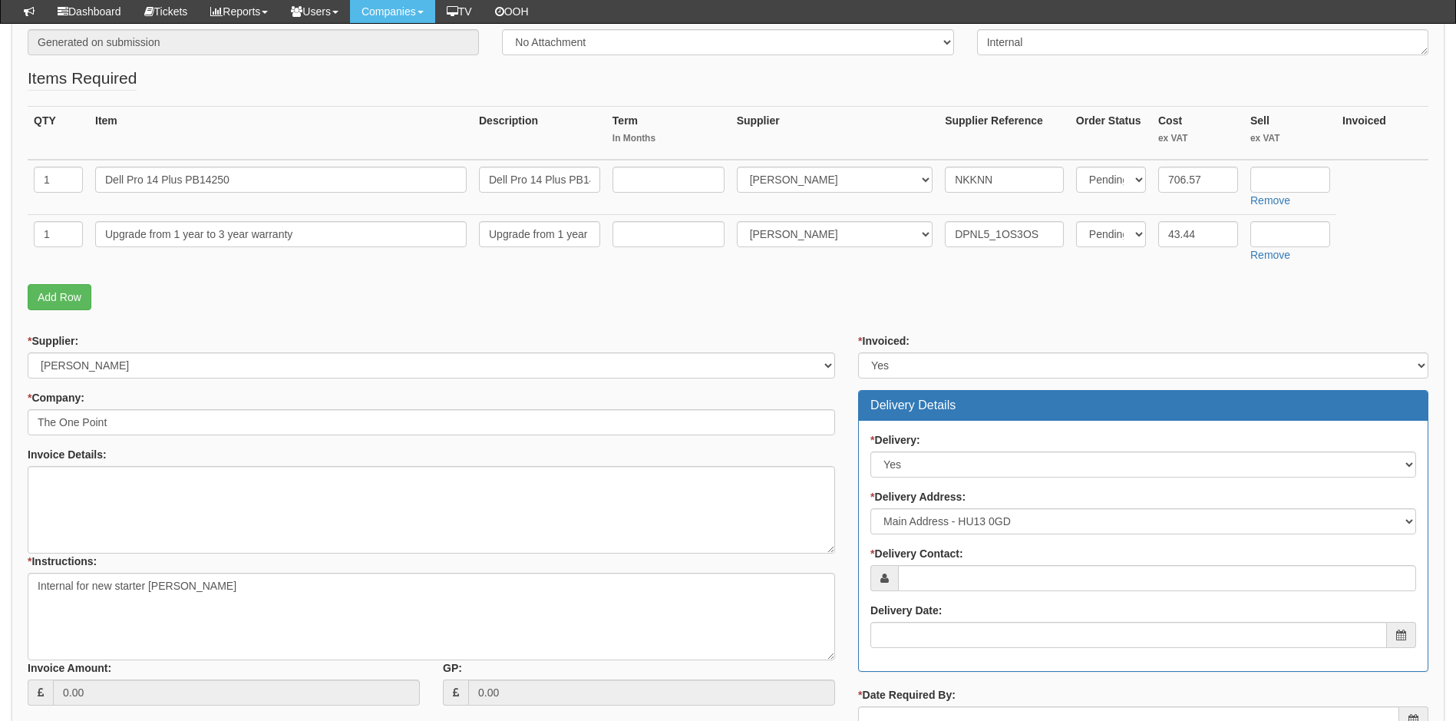
click at [894, 387] on div "* Invoiced: Select Yes No N/A STB (part of order) Delivery Details * Delivery: …" at bounding box center [1143, 584] width 593 height 503
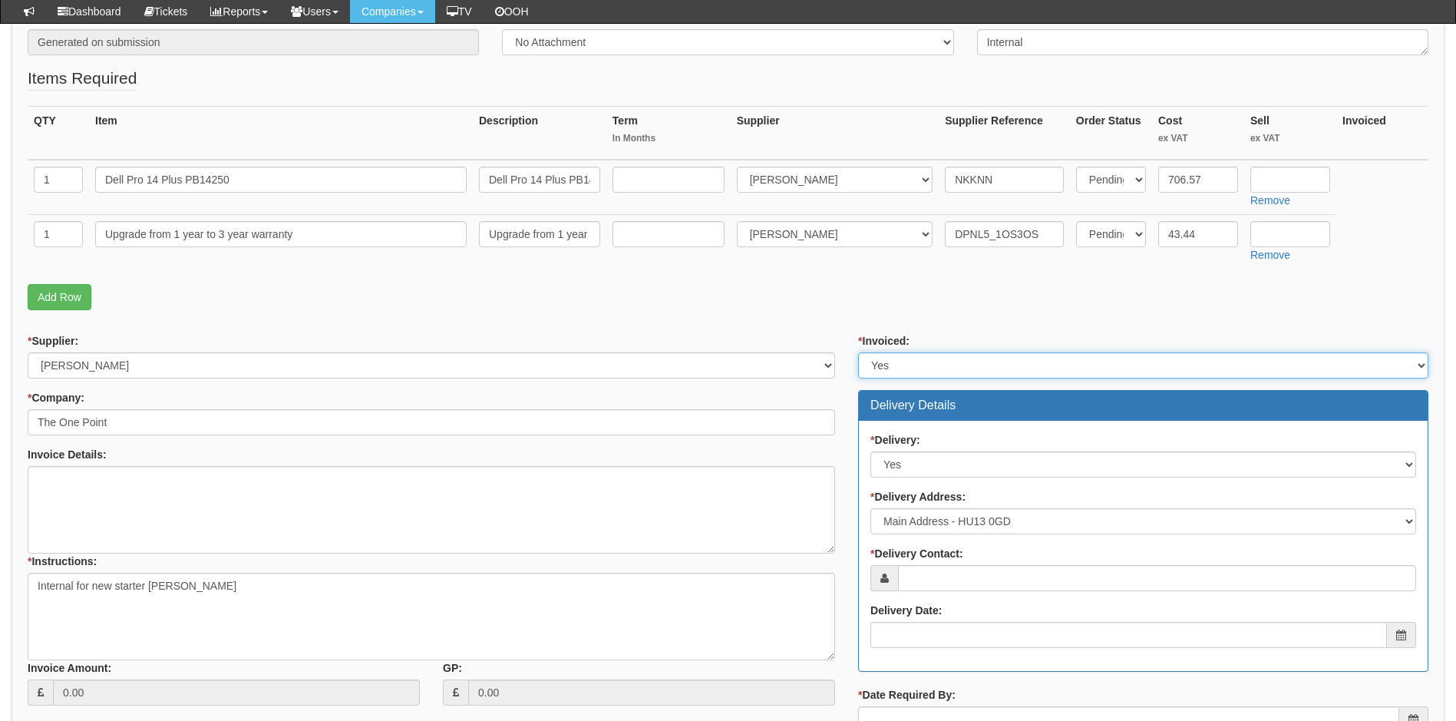
drag, startPoint x: 894, startPoint y: 373, endPoint x: 890, endPoint y: 381, distance: 8.6
click at [894, 373] on select "Select Yes No N/A STB (part of order)" at bounding box center [1143, 365] width 570 height 26
click at [858, 352] on select "Select Yes No N/A STB (part of order)" at bounding box center [1143, 365] width 570 height 26
click at [902, 368] on select "Select Yes No N/A STB (part of order)" at bounding box center [1143, 365] width 570 height 26
select select "3"
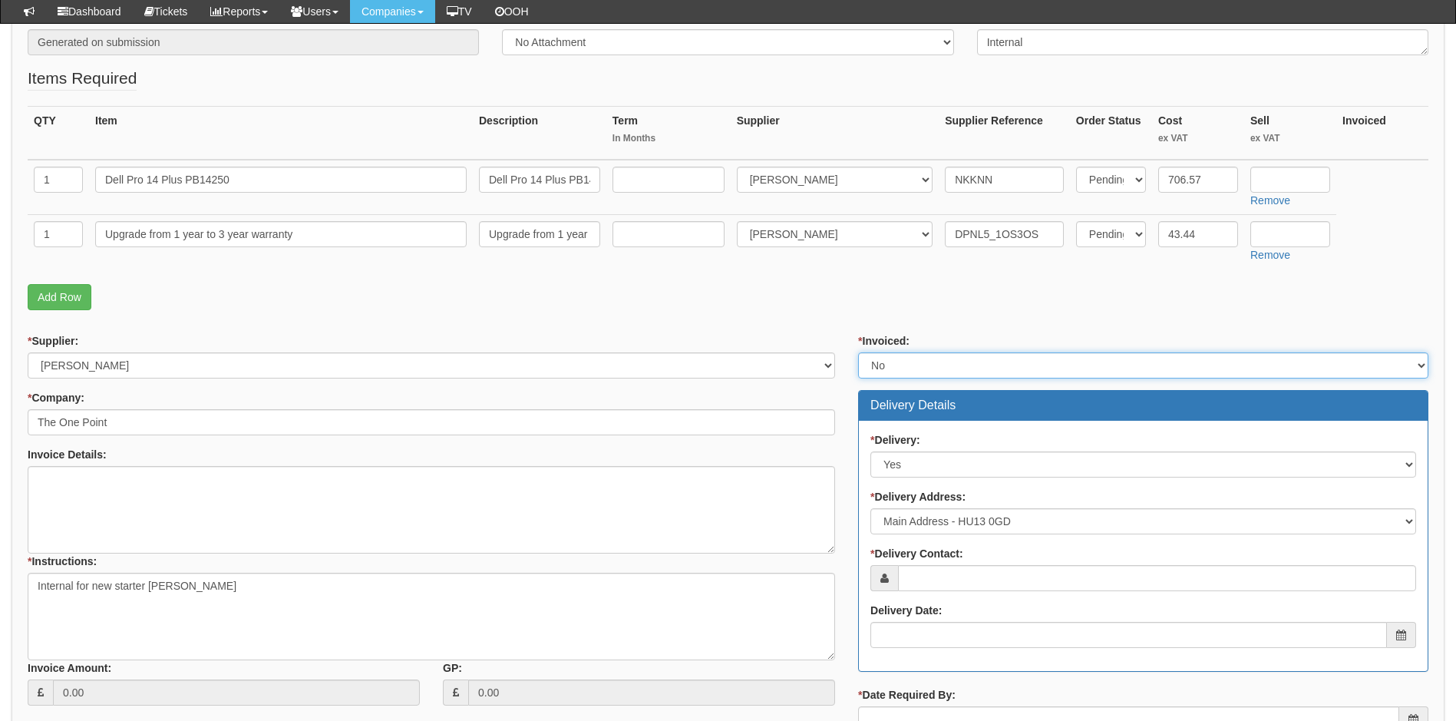
click at [858, 352] on select "Select Yes No N/A STB (part of order)" at bounding box center [1143, 365] width 570 height 26
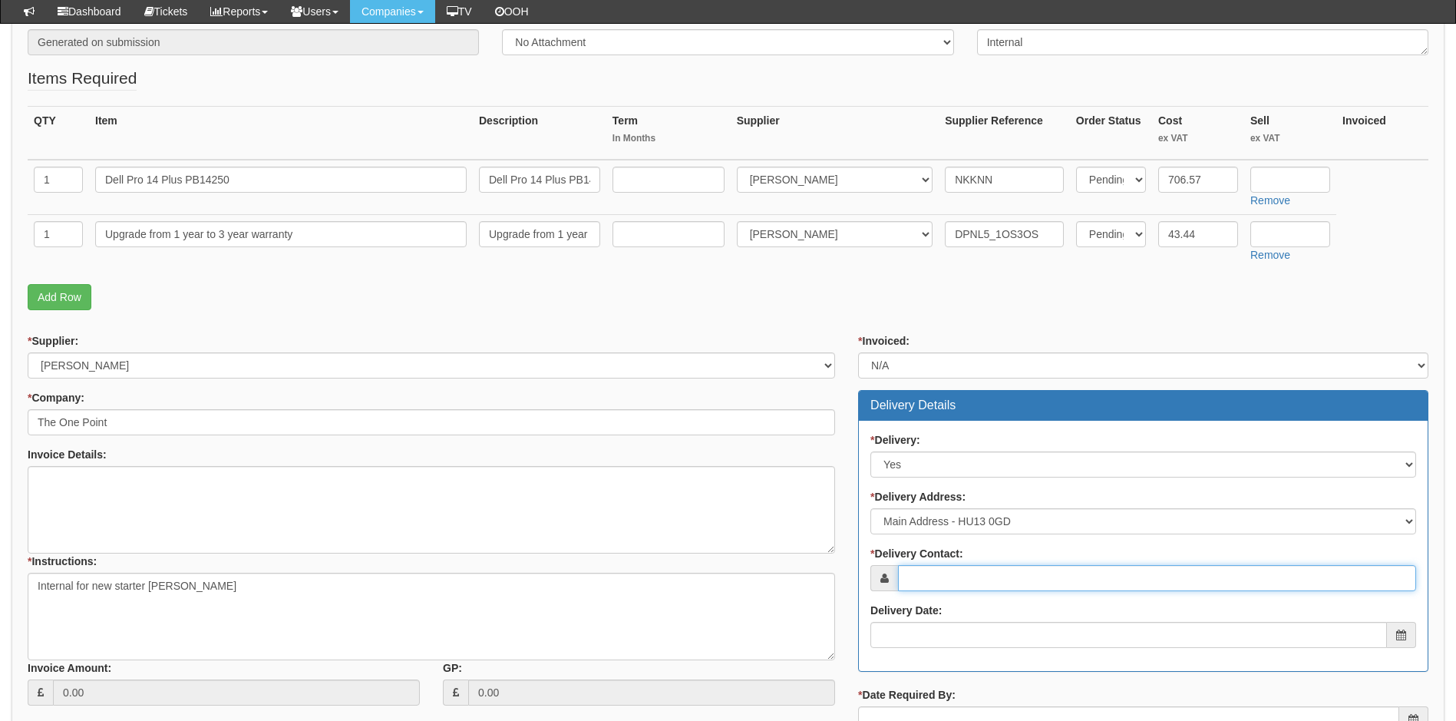
click at [958, 571] on input "* Delivery Contact:" at bounding box center [1157, 578] width 518 height 26
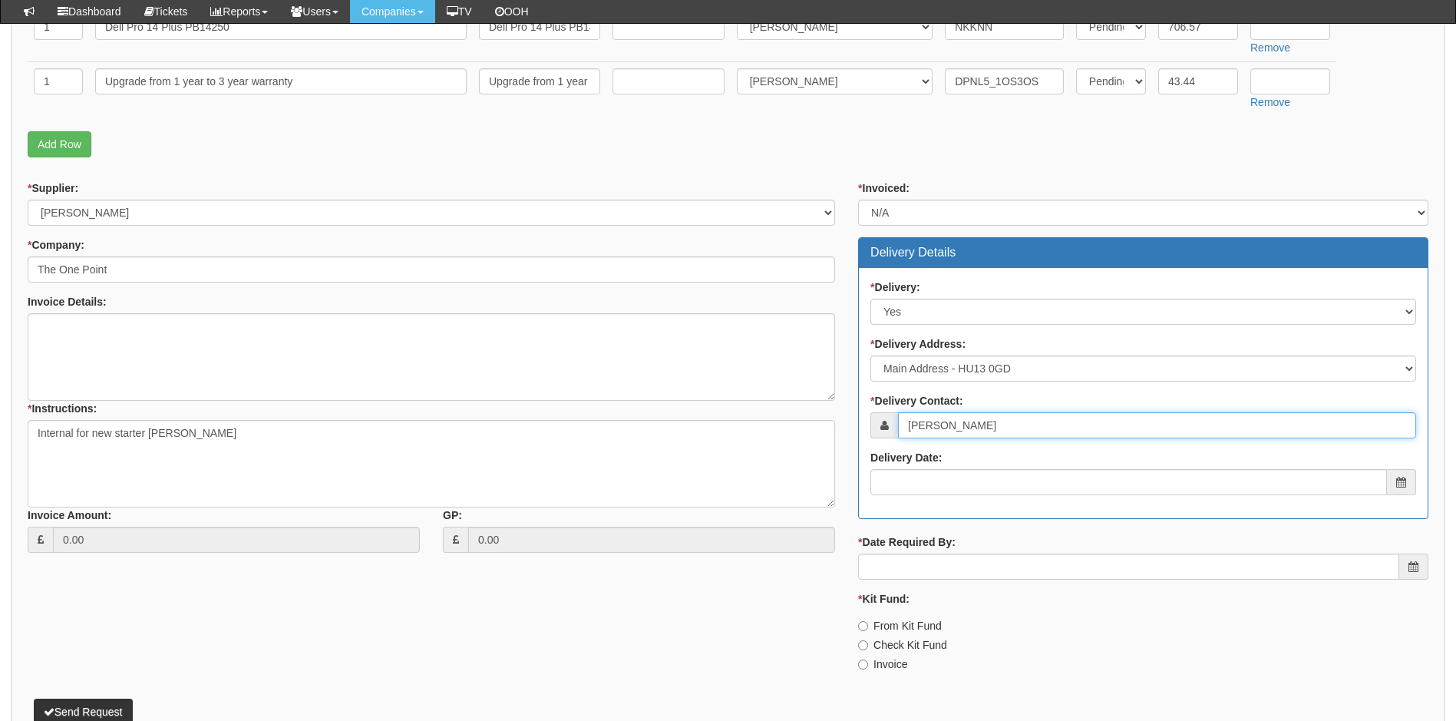
scroll to position [460, 0]
type input "[PERSON_NAME]"
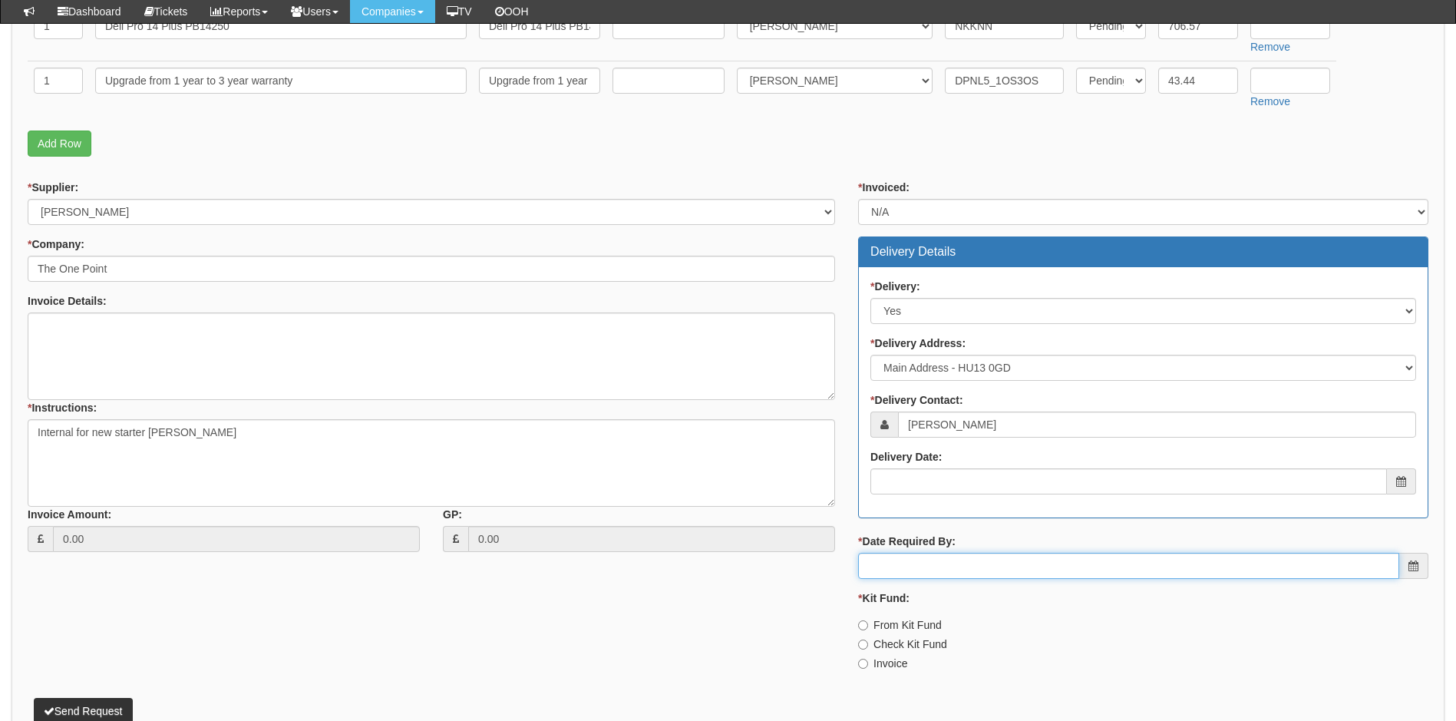
click at [919, 571] on input "* Date Required By:" at bounding box center [1128, 566] width 541 height 26
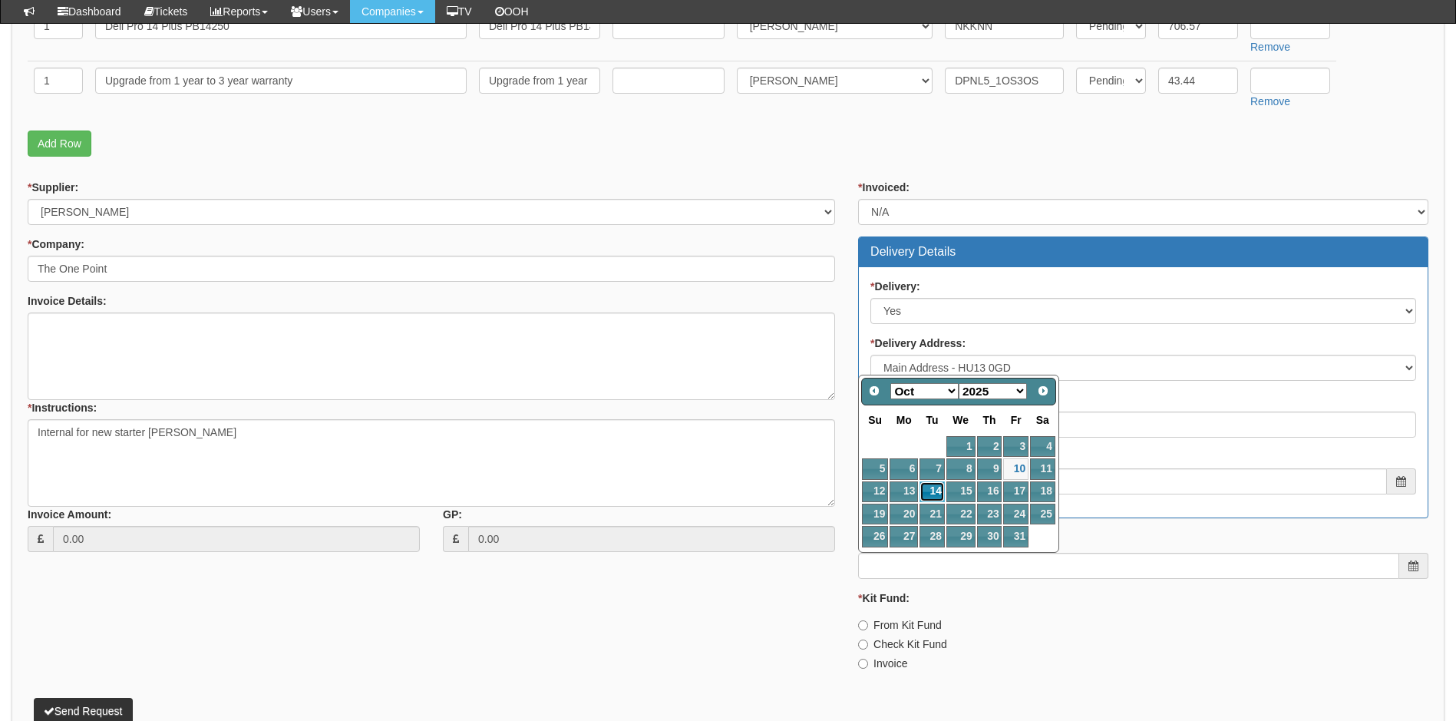
click at [937, 495] on link "14" at bounding box center [931, 491] width 25 height 21
type input "2025-10-14"
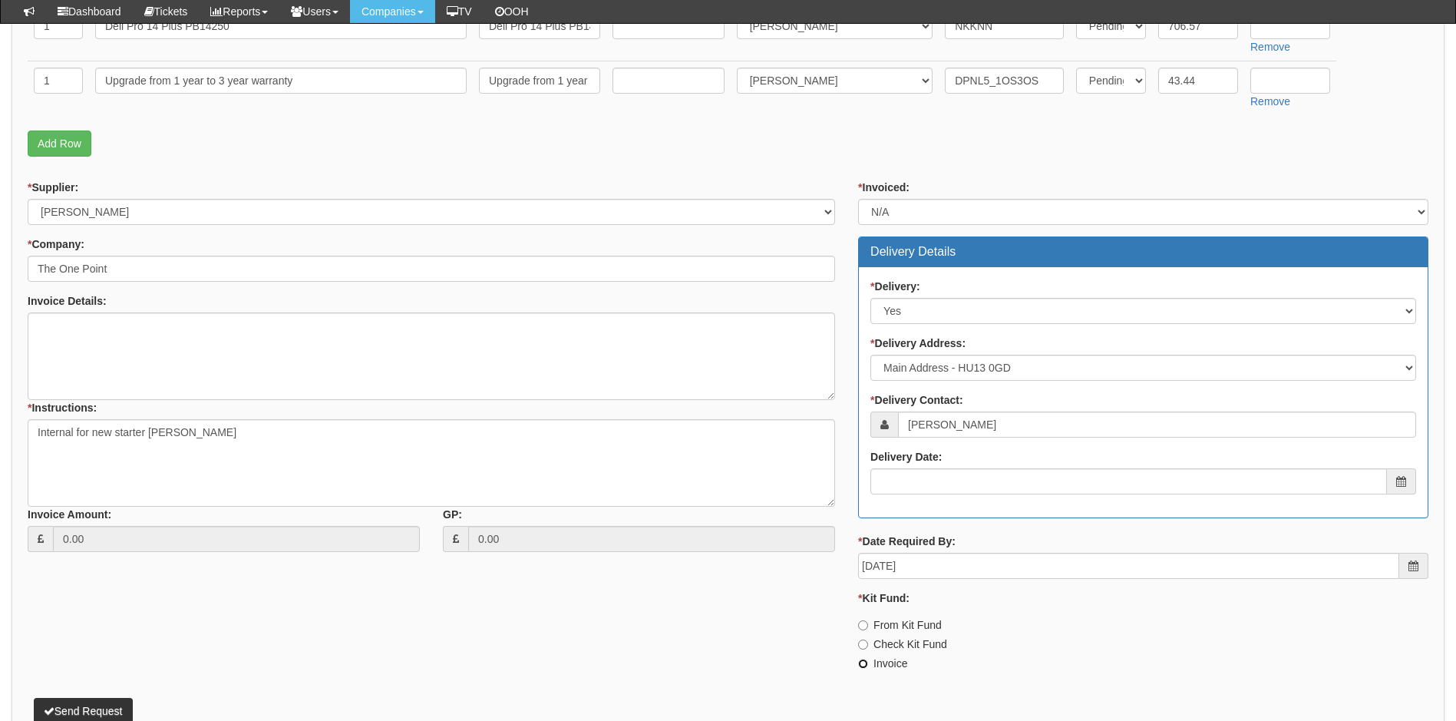
click at [860, 666] on input "Invoice" at bounding box center [863, 664] width 10 height 10
radio input "true"
click at [88, 715] on button "Send Request" at bounding box center [83, 711] width 99 height 26
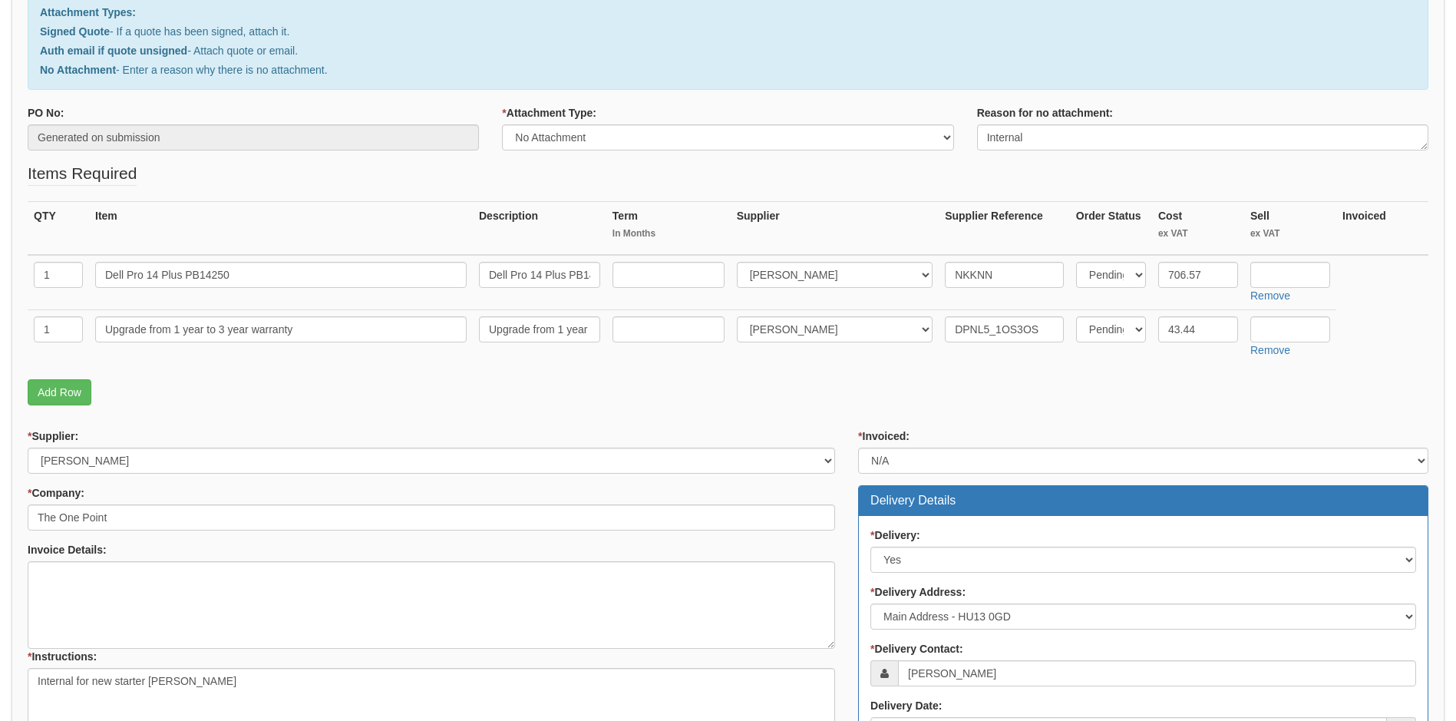
scroll to position [0, 0]
